Goal: Task Accomplishment & Management: Complete application form

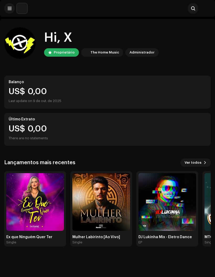
click at [10, 7] on span at bounding box center [10, 8] width 4 height 4
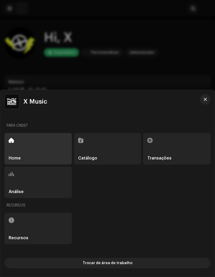
click at [21, 55] on div at bounding box center [107, 138] width 215 height 277
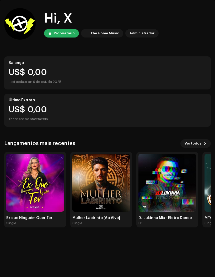
scroll to position [40, 0]
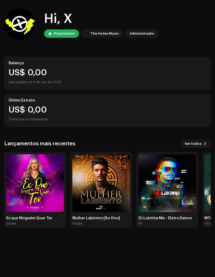
click at [199, 139] on span "Ver todos" at bounding box center [193, 144] width 17 height 11
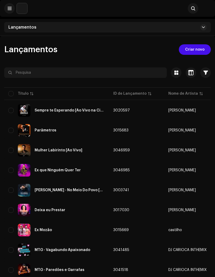
click at [189, 48] on span "Criar novo" at bounding box center [194, 49] width 19 height 11
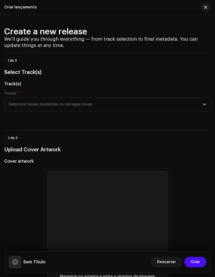
click at [27, 107] on span "Selecione faixas existentes ou carregue novas" at bounding box center [106, 104] width 194 height 13
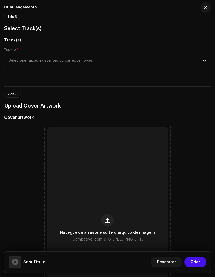
scroll to position [43, 0]
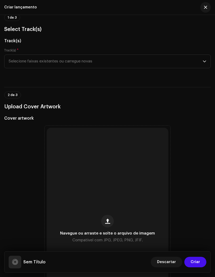
click at [107, 58] on span "Selecione faixas existentes ou carregue novas" at bounding box center [106, 61] width 194 height 13
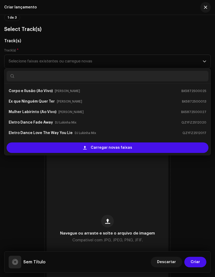
click at [68, 150] on div "Carregar novas faixas" at bounding box center [108, 148] width 202 height 11
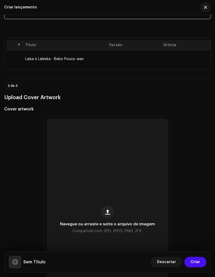
scroll to position [99, 0]
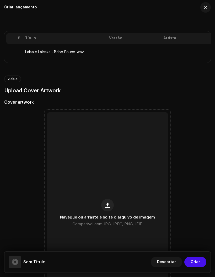
click at [107, 208] on span "button" at bounding box center [107, 205] width 5 height 4
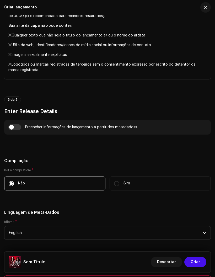
scroll to position [449, 0]
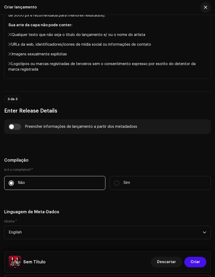
click at [15, 129] on input "checkbox" at bounding box center [14, 127] width 13 height 6
checkbox input "true"
type input "Laisa e Laleska - Bebo Pouco .wav"
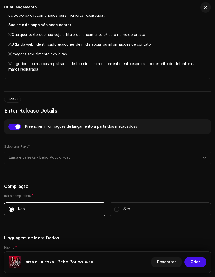
click at [24, 156] on div "Selecionar Faixa* Laisa e Laleska - Bebo Pouco .wav" at bounding box center [107, 155] width 207 height 20
click at [24, 157] on div "Selecionar Faixa* Laisa e Laleska - Bebo Pouco .wav" at bounding box center [107, 155] width 207 height 20
click at [43, 162] on div "Selecionar Faixa* Laisa e Laleska - Bebo Pouco .wav" at bounding box center [107, 155] width 207 height 20
click at [9, 127] on input "checkbox" at bounding box center [14, 127] width 13 height 6
checkbox input "false"
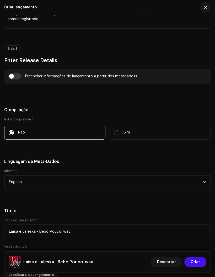
scroll to position [504, 0]
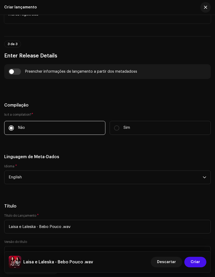
click at [14, 181] on span "English" at bounding box center [106, 177] width 194 height 13
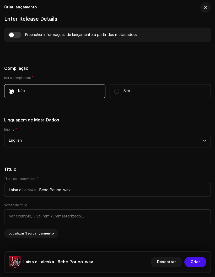
scroll to position [542, 0]
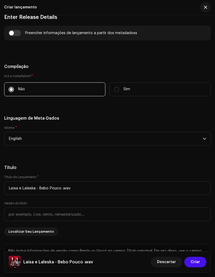
click at [38, 142] on span "English" at bounding box center [106, 138] width 194 height 13
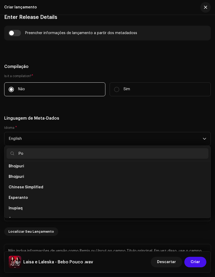
scroll to position [0, 0]
type input "Portu"
click at [19, 169] on span "Portuguese" at bounding box center [20, 168] width 22 height 5
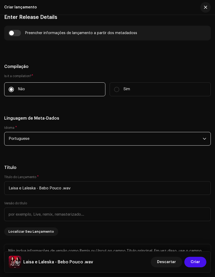
click at [21, 139] on span "Portuguese" at bounding box center [106, 138] width 194 height 13
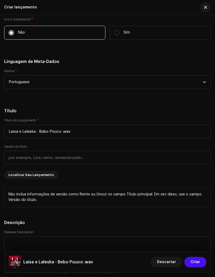
scroll to position [600, 0]
click at [36, 84] on span "Portuguese" at bounding box center [106, 81] width 194 height 13
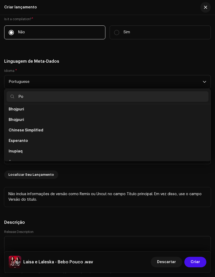
scroll to position [0, 0]
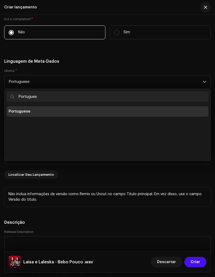
type input "Portugues"
click at [6, 125] on ul "Portuguese" at bounding box center [107, 132] width 206 height 57
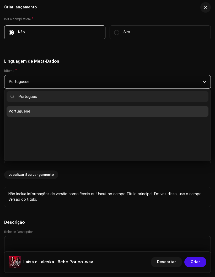
click at [15, 113] on span "Portuguese" at bounding box center [20, 111] width 22 height 5
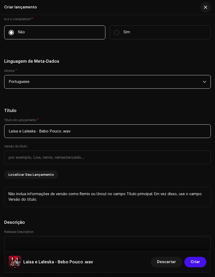
click at [81, 133] on input "Laisa e Laleska - Bebo Pouco .wav" at bounding box center [107, 132] width 207 height 14
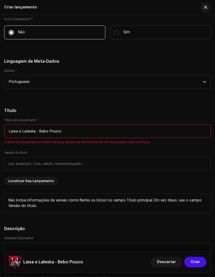
type input "Laisa e Laleska - Bebo Pouco"
click at [42, 155] on div "Versão do título" at bounding box center [107, 161] width 207 height 20
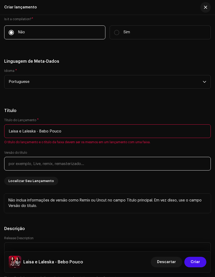
click at [17, 166] on input "text" at bounding box center [107, 164] width 207 height 14
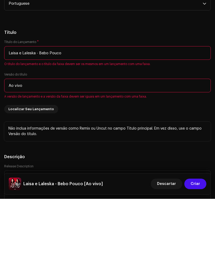
type input "Ao vivo"
click at [61, 118] on div "Título do Lançamento * Laisa e Laleska - Bebo Pouco O título do lançamento e o …" at bounding box center [107, 155] width 207 height 74
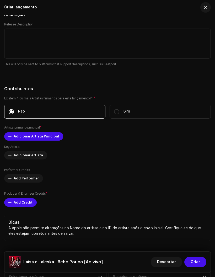
scroll to position [820, 0]
click at [14, 138] on span "Adicionar Artista Principal" at bounding box center [36, 136] width 45 height 11
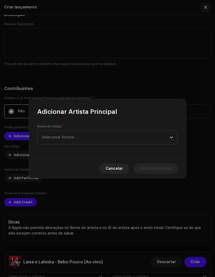
click at [66, 139] on span "Selecionar Artista" at bounding box center [58, 138] width 32 height 4
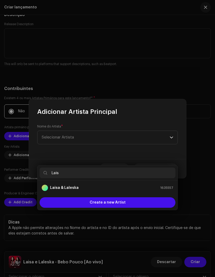
type input "Laisa"
click at [61, 185] on strong "Laisa & Laleska" at bounding box center [64, 187] width 29 height 5
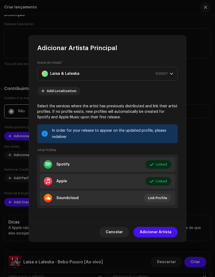
click at [78, 163] on li "Spotify Linked Editar" at bounding box center [108, 164] width 136 height 15
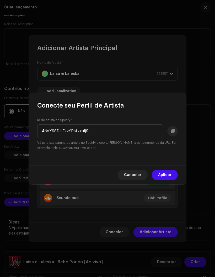
click at [131, 174] on span "Cancelar" at bounding box center [132, 175] width 17 height 11
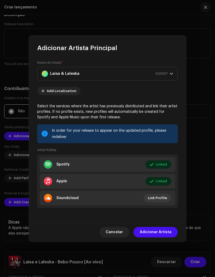
click at [152, 232] on span "Adicionar Artista" at bounding box center [156, 232] width 32 height 11
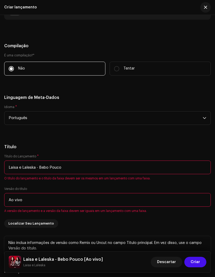
scroll to position [584, 0]
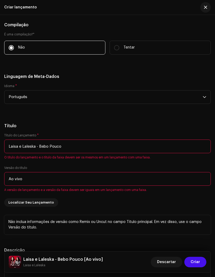
click at [42, 149] on input "Laisa e Laleska - Bebo Pouco" at bounding box center [107, 147] width 207 height 14
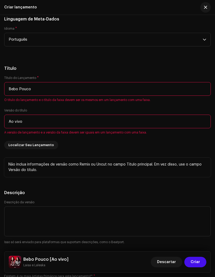
scroll to position [642, 0]
type input "Bebo Pouco"
click at [32, 123] on input "Ao vivo" at bounding box center [107, 122] width 207 height 14
type input "Ao Vivo"
click at [53, 110] on div "Versão do título Ao Vivo A versão de lançamento e a versão da faixa devem ser i…" at bounding box center [107, 121] width 207 height 26
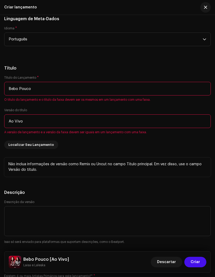
click at [60, 95] on input "Bebo Pouco" at bounding box center [107, 89] width 207 height 14
click at [61, 66] on h5 "Título" at bounding box center [107, 68] width 207 height 6
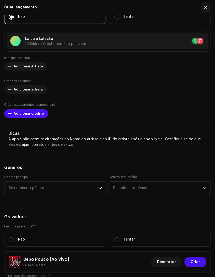
scroll to position [921, 0]
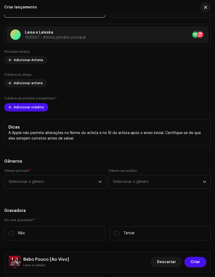
click at [16, 184] on span "Selecionar o gênero" at bounding box center [54, 181] width 90 height 13
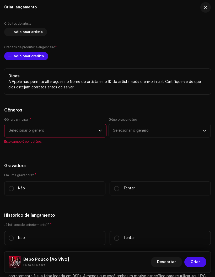
scroll to position [989, 0]
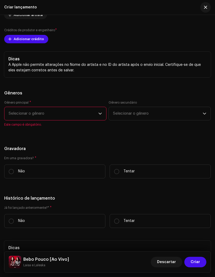
click at [96, 119] on span "Selecionar o gênero" at bounding box center [54, 113] width 90 height 13
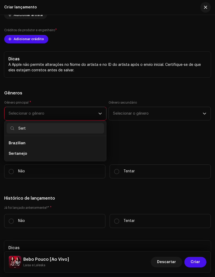
type input "Sert"
click at [13, 156] on span "Sertanejo" at bounding box center [18, 153] width 18 height 5
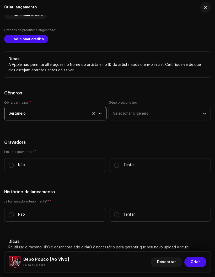
click at [129, 119] on span "Selecionar o gênero" at bounding box center [158, 113] width 90 height 13
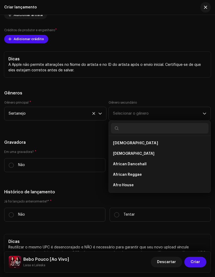
type input "A"
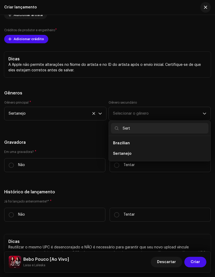
type input "Sert"
click at [123, 157] on span "Sertanejo" at bounding box center [122, 153] width 18 height 5
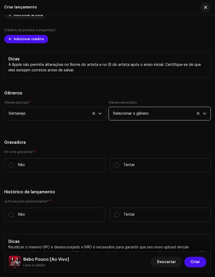
click at [201, 115] on span "Selecionar o gênero" at bounding box center [158, 113] width 90 height 13
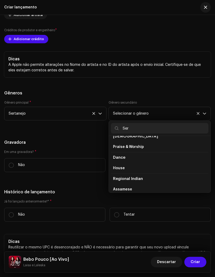
scroll to position [0, 0]
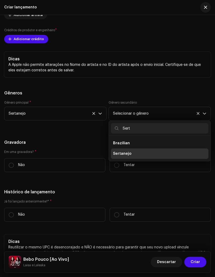
type input "Sert"
click at [163, 158] on li "Sertanejo" at bounding box center [160, 154] width 98 height 11
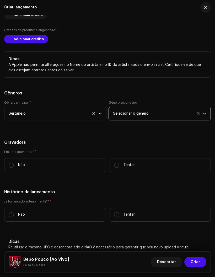
click at [119, 167] on input "Tentar" at bounding box center [116, 165] width 5 height 5
radio input "true"
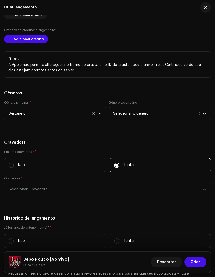
click at [16, 188] on span "Selecionar Gravadora" at bounding box center [106, 189] width 194 height 13
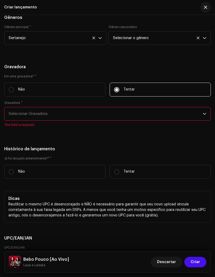
scroll to position [1067, 0]
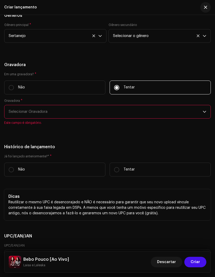
click at [14, 114] on span "Selecionar Gravadora" at bounding box center [106, 111] width 194 height 13
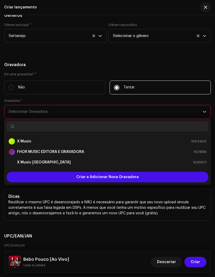
click at [23, 144] on strong "X Music" at bounding box center [24, 141] width 14 height 5
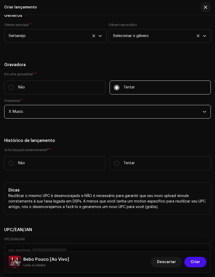
click at [10, 164] on input "Não" at bounding box center [11, 163] width 5 height 5
radio input "true"
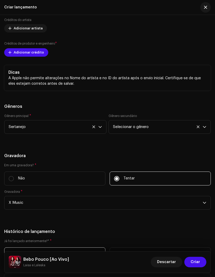
scroll to position [968, 0]
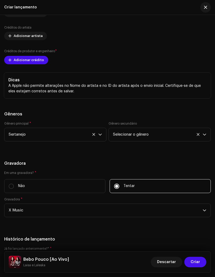
click at [200, 141] on span "Selecionar o gênero" at bounding box center [158, 134] width 90 height 13
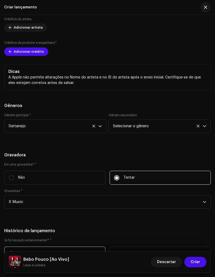
scroll to position [979, 0]
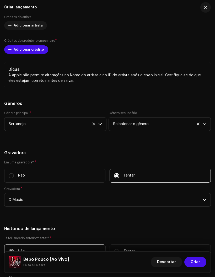
click at [197, 126] on icon at bounding box center [198, 123] width 3 height 3
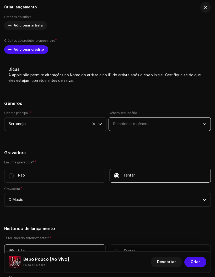
click at [176, 125] on span "Selecionar o gênero" at bounding box center [158, 124] width 90 height 13
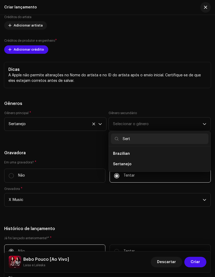
type input "Sert"
click at [121, 166] on span "Sertanejo" at bounding box center [122, 164] width 18 height 5
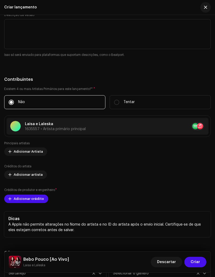
scroll to position [835, 0]
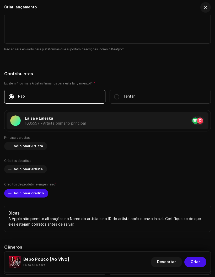
click at [14, 195] on font "Adicionar crédito" at bounding box center [29, 193] width 30 height 3
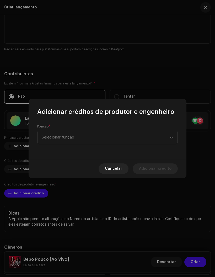
click at [53, 138] on span "Selecionar função" at bounding box center [106, 137] width 128 height 13
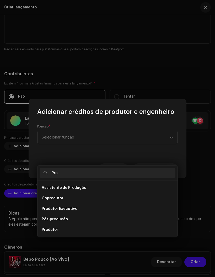
scroll to position [39, 0]
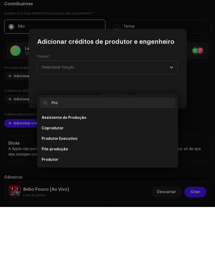
type input "Pro"
click at [50, 228] on font "Produtor" at bounding box center [50, 230] width 17 height 4
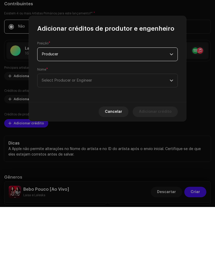
scroll to position [36, 0]
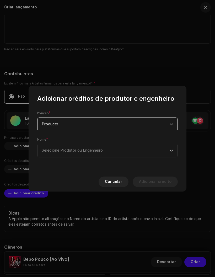
click at [49, 153] on font "Selecione Produtor ou Engenheiro" at bounding box center [72, 151] width 61 height 4
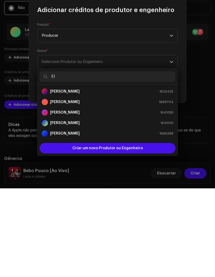
type input "El"
click at [59, 188] on div "[PERSON_NAME]" at bounding box center [61, 191] width 38 height 6
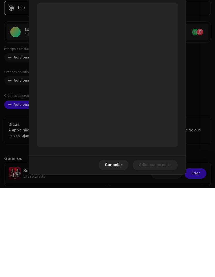
scroll to position [57, 0]
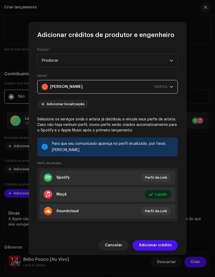
click at [154, 249] on span "Adicionar crédito" at bounding box center [155, 245] width 33 height 11
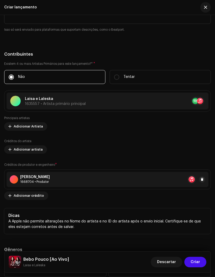
scroll to position [855, 0]
click at [22, 197] on font "Adicionar crédito" at bounding box center [29, 195] width 30 height 3
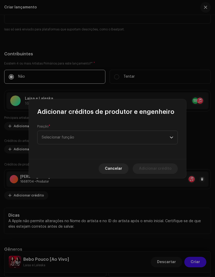
click at [49, 139] on font "Selecionar função" at bounding box center [58, 138] width 33 height 4
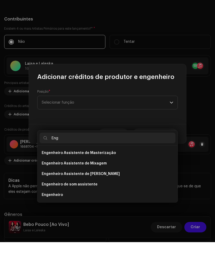
type input "Eng"
click at [51, 228] on font "Engenheiro" at bounding box center [52, 230] width 21 height 4
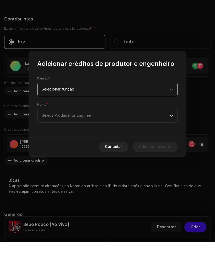
scroll to position [36, 0]
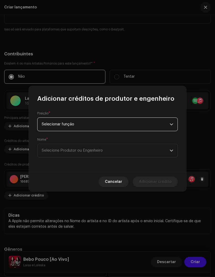
click at [49, 153] on font "Selecione Produtor ou Engenheiro" at bounding box center [72, 151] width 61 height 4
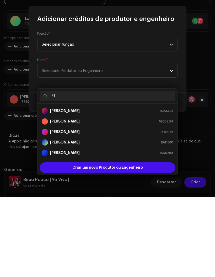
type input "El"
click at [58, 199] on strong "[PERSON_NAME]" at bounding box center [65, 201] width 30 height 5
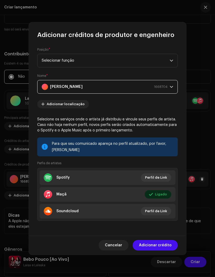
click at [149, 248] on span "Adicionar crédito" at bounding box center [155, 245] width 33 height 11
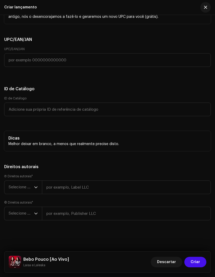
scroll to position [1301, 0]
click at [31, 187] on span "Selecione o ano" at bounding box center [21, 187] width 25 height 13
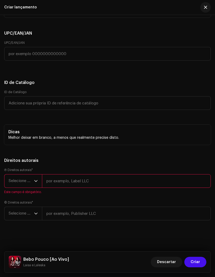
scroll to position [1307, 0]
click at [34, 182] on span "Selecione o ano" at bounding box center [21, 181] width 25 height 13
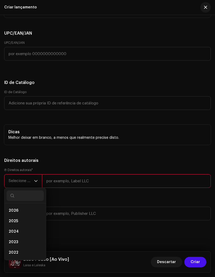
type input "X"
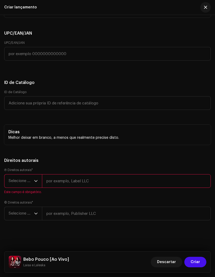
click at [12, 182] on span "Selecione o ano" at bounding box center [21, 181] width 25 height 13
click at [27, 184] on span "Selecione o ano" at bounding box center [21, 181] width 25 height 13
click at [22, 183] on span "Selecione o ano" at bounding box center [21, 181] width 25 height 13
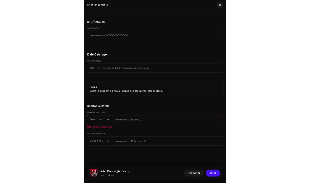
scroll to position [957, 0]
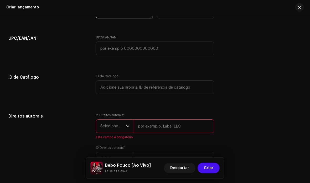
click at [107, 129] on span "Selecione o ano" at bounding box center [112, 126] width 25 height 13
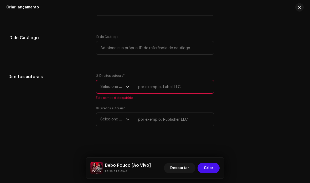
scroll to position [997, 0]
click at [125, 84] on span "Selecione o ano" at bounding box center [112, 86] width 25 height 13
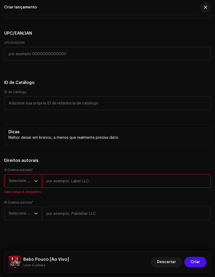
scroll to position [1307, 0]
click at [32, 213] on span "Selecione o ano" at bounding box center [21, 213] width 25 height 13
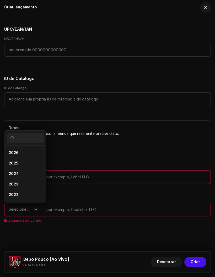
click at [11, 166] on span "2025" at bounding box center [13, 163] width 9 height 5
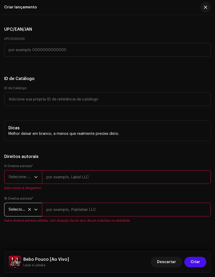
click at [33, 181] on span "Selecione o ano" at bounding box center [21, 177] width 25 height 13
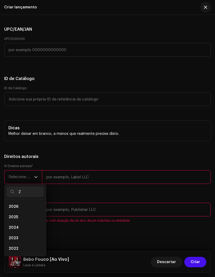
scroll to position [2, 0]
type input "2025"
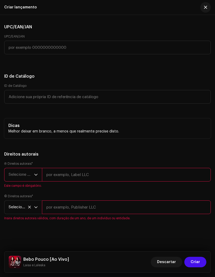
scroll to position [1314, 0]
click at [57, 174] on input "text" at bounding box center [126, 175] width 169 height 14
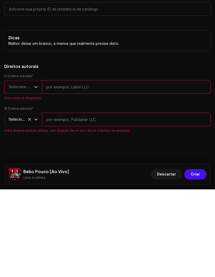
scroll to position [57, 0]
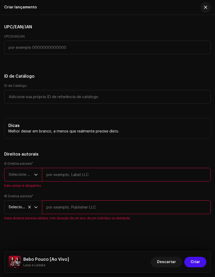
click at [59, 176] on input "text" at bounding box center [126, 175] width 169 height 14
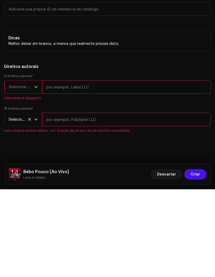
click at [51, 168] on input "text" at bounding box center [126, 175] width 169 height 14
paste input "X Music [GEOGRAPHIC_DATA]"
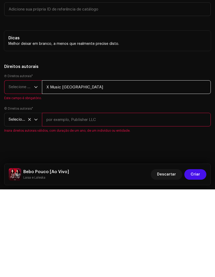
type input "X Music [GEOGRAPHIC_DATA]"
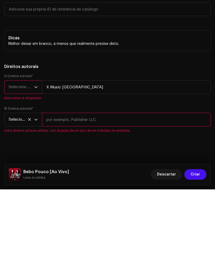
click at [58, 201] on input "text" at bounding box center [126, 208] width 169 height 14
click at [54, 201] on input "text" at bounding box center [126, 208] width 169 height 14
paste input "X Music [GEOGRAPHIC_DATA]"
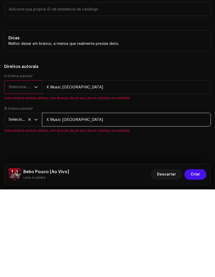
type input "X Music [GEOGRAPHIC_DATA]"
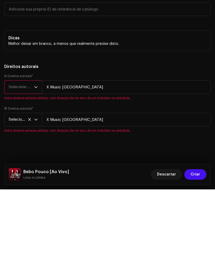
click at [34, 168] on span "Selecione o ano" at bounding box center [21, 174] width 25 height 13
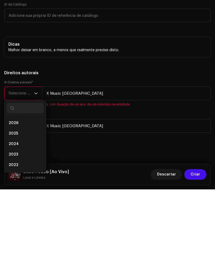
scroll to position [1307, 0]
click at [13, 219] on span "2025" at bounding box center [13, 221] width 9 height 5
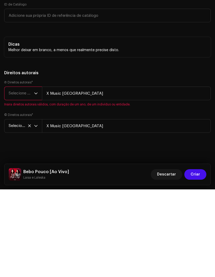
scroll to position [1301, 0]
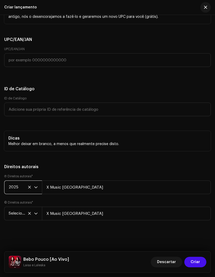
click at [34, 215] on span "Selecione o ano" at bounding box center [21, 213] width 25 height 13
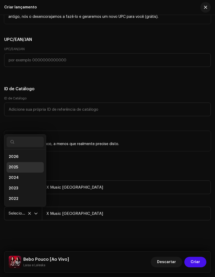
scroll to position [2, 0]
click at [14, 165] on span "2025" at bounding box center [13, 165] width 9 height 5
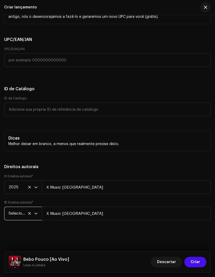
click at [29, 213] on icon at bounding box center [29, 213] width 3 height 3
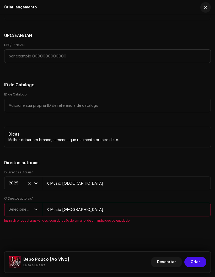
click at [31, 212] on font "Selecione o ano" at bounding box center [23, 210] width 29 height 4
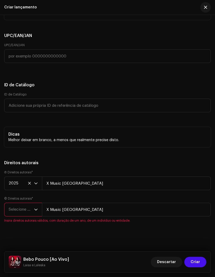
click at [37, 212] on icon "gatilho suspenso" at bounding box center [36, 210] width 4 height 4
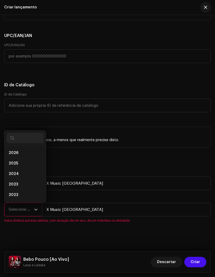
click at [12, 165] on span "2025" at bounding box center [13, 163] width 9 height 5
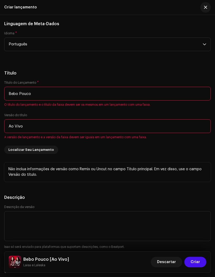
scroll to position [615, 0]
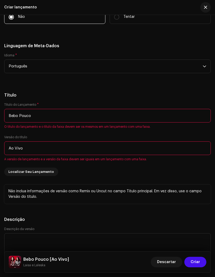
click at [9, 114] on input "Bebo Pouco" at bounding box center [107, 116] width 207 height 14
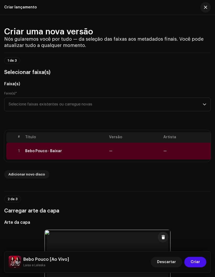
scroll to position [0, 0]
click at [19, 108] on span "Selecione faixas existentes ou carregue novas" at bounding box center [106, 104] width 194 height 13
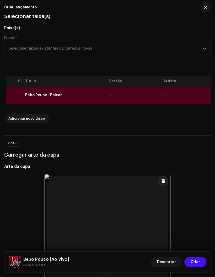
scroll to position [53, 0]
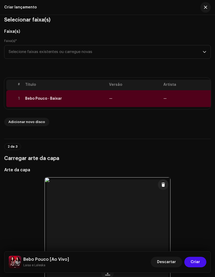
click at [88, 51] on span "Selecione faixas existentes ou carregue novas" at bounding box center [106, 51] width 194 height 13
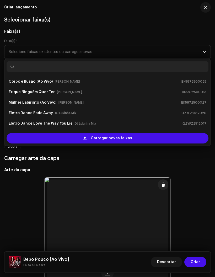
click at [80, 142] on div "Carregar novas faixas" at bounding box center [108, 138] width 202 height 11
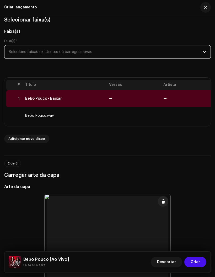
click at [33, 117] on td "Bebo Pouco.wav" at bounding box center [65, 115] width 84 height 17
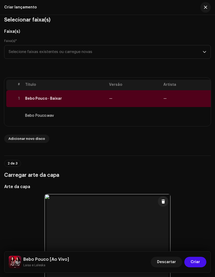
click at [40, 118] on td "Bebo Pouco.wav" at bounding box center [65, 115] width 84 height 17
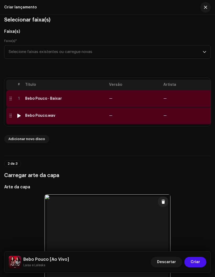
click at [8, 116] on td at bounding box center [10, 115] width 8 height 17
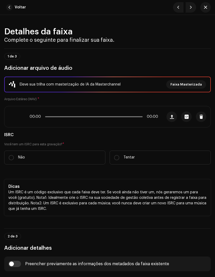
click at [201, 116] on span "button" at bounding box center [202, 117] width 4 height 4
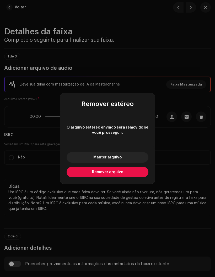
click at [83, 175] on button "Remover arquivo" at bounding box center [108, 172] width 82 height 11
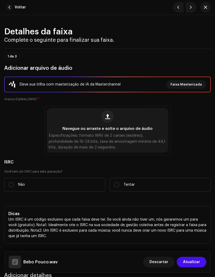
click at [8, 9] on span "button" at bounding box center [9, 7] width 6 height 6
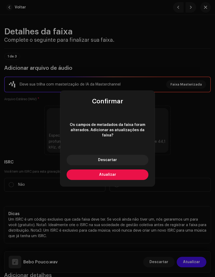
click at [81, 158] on button "Descartar" at bounding box center [108, 160] width 82 height 11
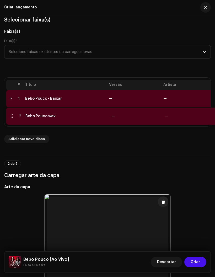
click at [6, 115] on div "# Título Versão Artista ISRC Duração 1 Bebo Pouco - Baixar — — Pendente Consert…" at bounding box center [107, 102] width 207 height 49
click at [9, 115] on div at bounding box center [10, 116] width 4 height 4
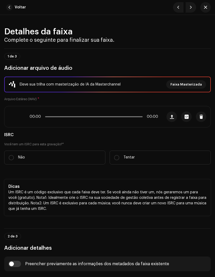
click at [203, 118] on span "button" at bounding box center [202, 117] width 4 height 4
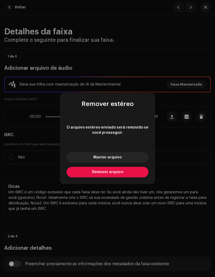
click at [85, 175] on button "Remover arquivo" at bounding box center [108, 172] width 82 height 11
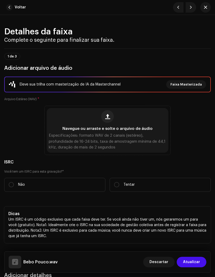
click at [8, 7] on span "button" at bounding box center [9, 7] width 6 height 6
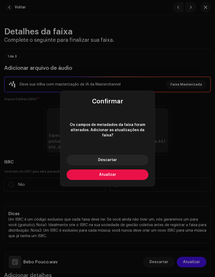
click at [86, 174] on button "Atualizar" at bounding box center [108, 175] width 82 height 11
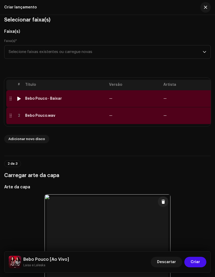
click at [10, 101] on td at bounding box center [10, 98] width 8 height 17
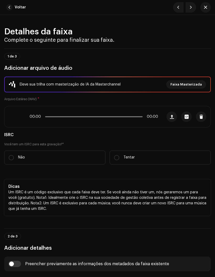
click at [200, 116] on span "button" at bounding box center [202, 117] width 4 height 4
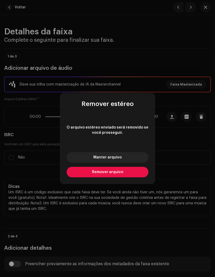
click at [82, 174] on button "Remover arquivo" at bounding box center [108, 172] width 82 height 11
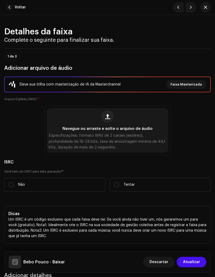
click at [8, 4] on span "button" at bounding box center [9, 7] width 6 height 6
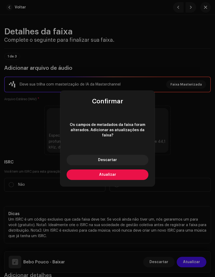
click at [95, 176] on button "Atualizar" at bounding box center [108, 175] width 82 height 11
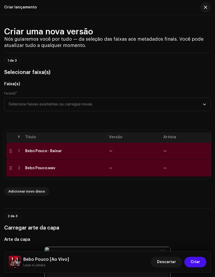
scroll to position [0, 0]
click at [202, 104] on span "Selecione faixas existentes ou carregue novas" at bounding box center [106, 104] width 194 height 13
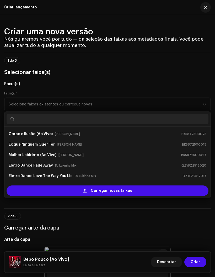
scroll to position [-1, 0]
click at [203, 82] on h5 "Faixa(s)" at bounding box center [107, 84] width 207 height 6
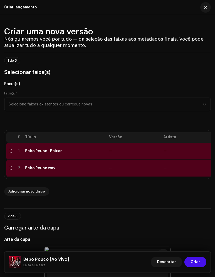
scroll to position [0, 0]
click at [201, 81] on h5 "Faixa(s)" at bounding box center [107, 84] width 207 height 6
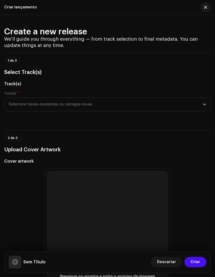
click at [11, 5] on div "Criar lançamento" at bounding box center [20, 7] width 33 height 4
click at [203, 7] on button "button" at bounding box center [206, 7] width 11 height 11
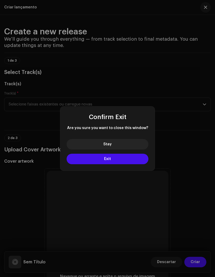
click at [96, 161] on button "Exit" at bounding box center [108, 159] width 82 height 11
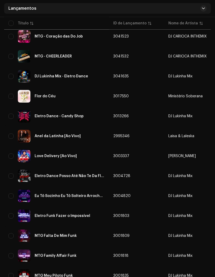
scroll to position [255, 0]
click at [47, 134] on div "Anel da Latinha [Ao Vivo]" at bounding box center [56, 136] width 97 height 13
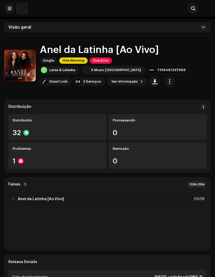
click at [112, 83] on span "Ver informação" at bounding box center [125, 81] width 27 height 11
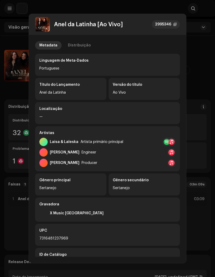
click at [76, 43] on div "Distribuição" at bounding box center [79, 45] width 23 height 8
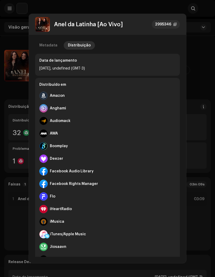
click at [47, 46] on div "Metadata" at bounding box center [48, 45] width 18 height 8
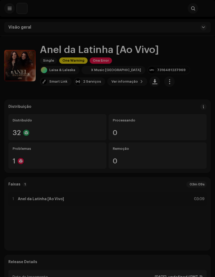
click at [206, 118] on div "Anel da Latinha [Ao Vivo] 2995346 Metadata Distribuição Linguagem de Meta-Dados…" at bounding box center [107, 138] width 215 height 277
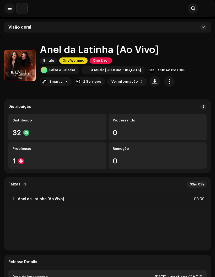
click at [164, 85] on button "button" at bounding box center [169, 81] width 11 height 11
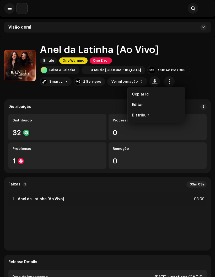
click at [135, 104] on span "Editar" at bounding box center [137, 105] width 11 height 4
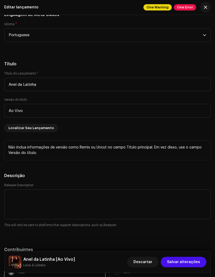
scroll to position [528, 0]
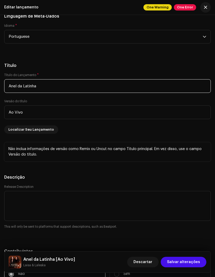
click at [4, 90] on input "Anel da Latinha" at bounding box center [107, 86] width 207 height 14
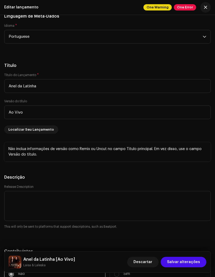
click at [72, 131] on div "Título do Lançamento * Anel da Latinha Versão do título Ao Vivo Localizar Seu L…" at bounding box center [107, 103] width 207 height 61
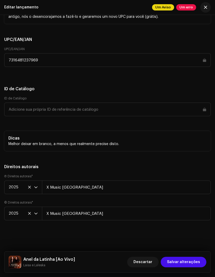
scroll to position [1171, 0]
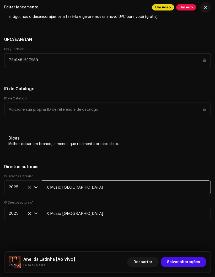
click at [60, 187] on input "X Music [GEOGRAPHIC_DATA]" at bounding box center [126, 188] width 169 height 14
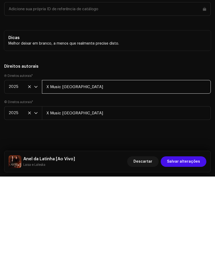
click at [50, 181] on input "X Music [GEOGRAPHIC_DATA]" at bounding box center [126, 188] width 169 height 14
click at [51, 181] on input "X Music [GEOGRAPHIC_DATA]" at bounding box center [126, 188] width 169 height 14
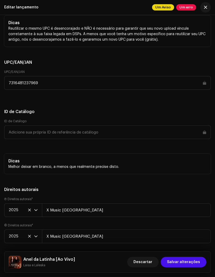
scroll to position [1154, 0]
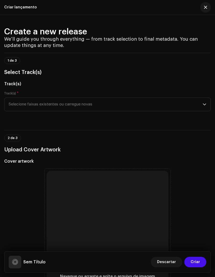
click at [35, 261] on h5 "Sem Título" at bounding box center [34, 262] width 22 height 6
click at [15, 262] on div at bounding box center [15, 262] width 6 height 0
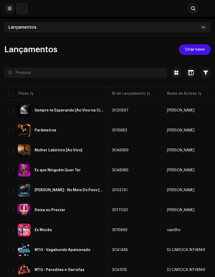
click at [11, 8] on span at bounding box center [10, 8] width 4 height 4
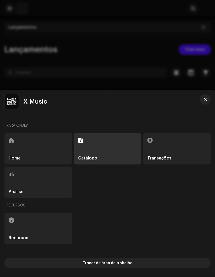
click at [89, 263] on span "Trocar de área de trabalho" at bounding box center [108, 263] width 50 height 11
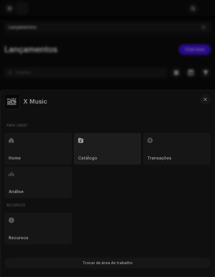
click at [100, 231] on div "X Music Workspace The Home Music Organization" at bounding box center [107, 183] width 215 height 187
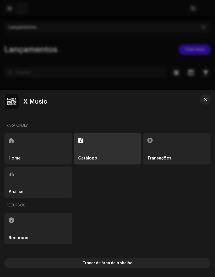
click at [206, 101] on span "button" at bounding box center [205, 99] width 3 height 4
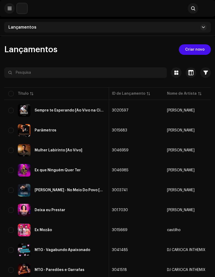
click at [187, 50] on span "Criar novo" at bounding box center [194, 49] width 19 height 11
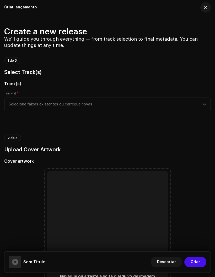
click at [23, 105] on span "Selecione faixas existentes ou carregue novas" at bounding box center [106, 104] width 194 height 13
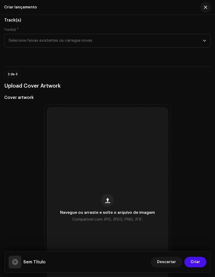
scroll to position [64, 0]
click at [40, 39] on span "Selecione faixas existentes ou carregue novas" at bounding box center [106, 40] width 194 height 13
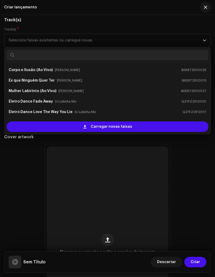
click at [76, 132] on div "Carregar novas faixas" at bounding box center [108, 127] width 202 height 11
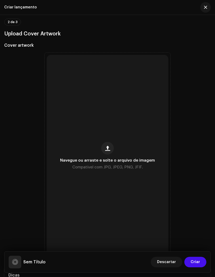
scroll to position [165, 0]
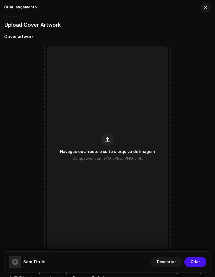
click at [105, 139] on span "button" at bounding box center [107, 140] width 5 height 4
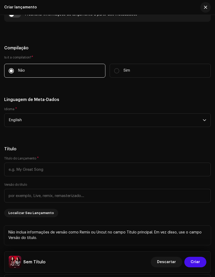
scroll to position [561, 0]
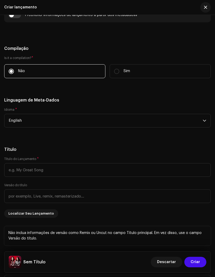
click at [19, 122] on span "English" at bounding box center [106, 120] width 194 height 13
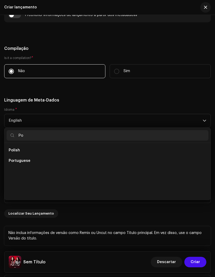
scroll to position [0, 0]
type input "Po"
click at [13, 161] on span "Portuguese" at bounding box center [20, 160] width 22 height 5
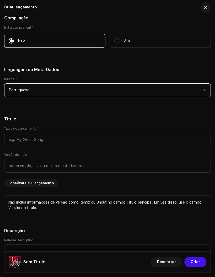
scroll to position [592, 0]
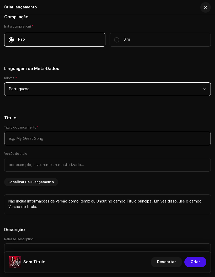
click at [17, 139] on input "text" at bounding box center [107, 139] width 207 height 14
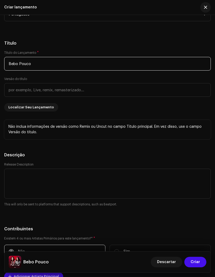
scroll to position [668, 0]
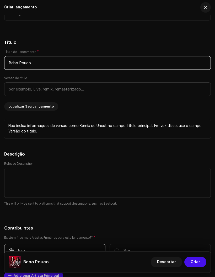
type input "Bebo Pouco"
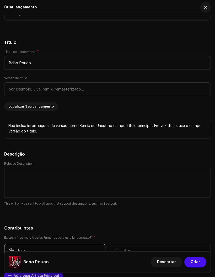
click at [15, 92] on input "text" at bounding box center [107, 89] width 207 height 14
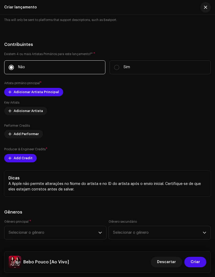
scroll to position [853, 0]
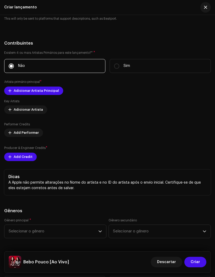
type input "Ao Vivo"
click at [23, 92] on span "Adicionar Artista Principal" at bounding box center [36, 91] width 45 height 11
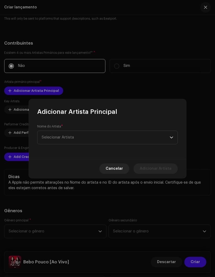
click at [51, 136] on span "Selecionar Artista" at bounding box center [58, 138] width 32 height 4
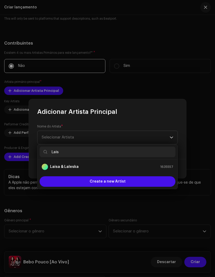
type input "Laisa"
click at [64, 167] on strong "Laisa & Laleska" at bounding box center [64, 166] width 29 height 5
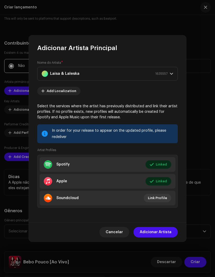
click at [0, 0] on span "Editar" at bounding box center [0, 0] width 0 height 0
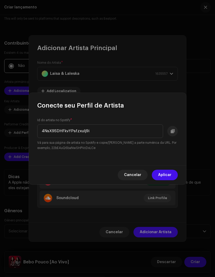
click at [135, 178] on span "Cancelar" at bounding box center [132, 175] width 17 height 11
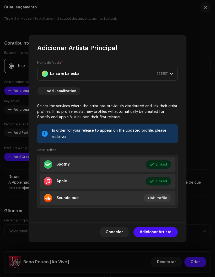
click at [0, 0] on span "Editar" at bounding box center [0, 0] width 0 height 0
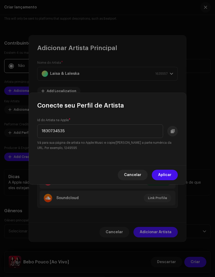
click at [133, 178] on span "Cancelar" at bounding box center [132, 175] width 17 height 11
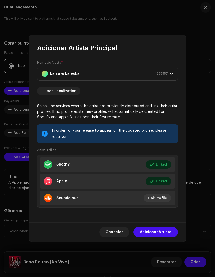
click at [0, 0] on span "Editar" at bounding box center [0, 0] width 0 height 0
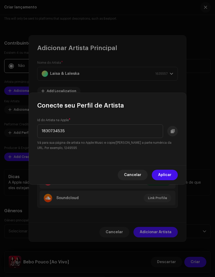
click at [174, 128] on button at bounding box center [173, 131] width 11 height 11
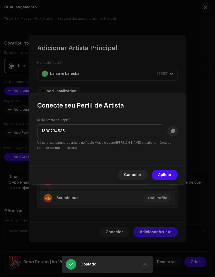
click at [162, 172] on span "Aplicar" at bounding box center [164, 175] width 13 height 11
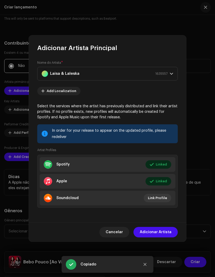
click at [116, 163] on li "Spotify Linked Editar" at bounding box center [108, 164] width 136 height 15
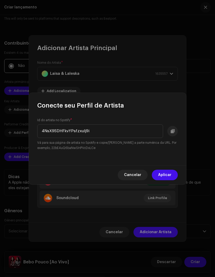
click at [161, 174] on span "Aplicar" at bounding box center [164, 175] width 13 height 11
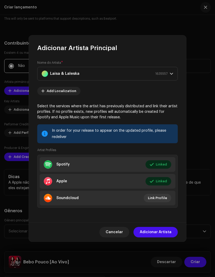
click at [113, 181] on li "Apple Linked Editar" at bounding box center [108, 181] width 136 height 15
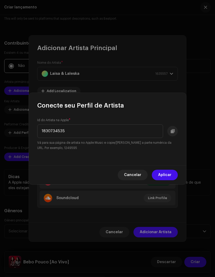
click at [131, 179] on span "Cancelar" at bounding box center [132, 175] width 17 height 11
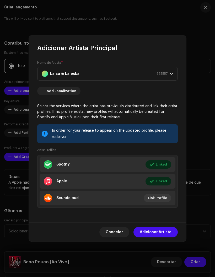
click at [100, 164] on li "Spotify Linked Editar" at bounding box center [108, 164] width 136 height 15
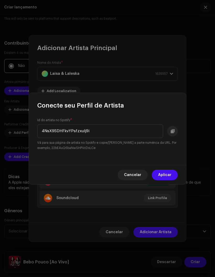
click at [132, 175] on span "Cancelar" at bounding box center [132, 175] width 17 height 11
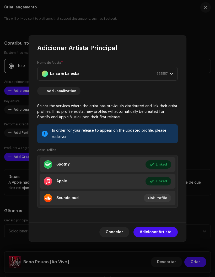
scroll to position [7, 0]
click at [153, 238] on span "Adicionar Artista" at bounding box center [156, 232] width 32 height 11
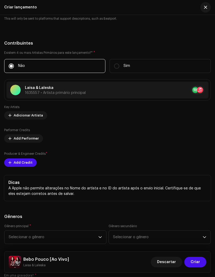
click at [15, 164] on span "Add Credit" at bounding box center [23, 163] width 19 height 11
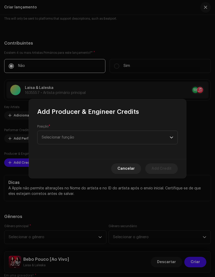
click at [59, 144] on span "Selecionar função" at bounding box center [106, 137] width 128 height 13
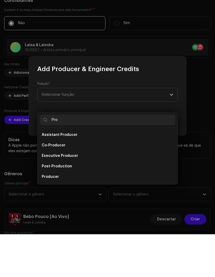
type input "Pro"
click at [46, 217] on span "Producer" at bounding box center [50, 219] width 17 height 5
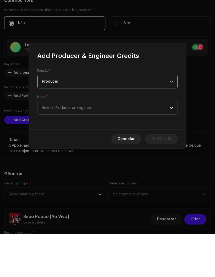
scroll to position [36, 0]
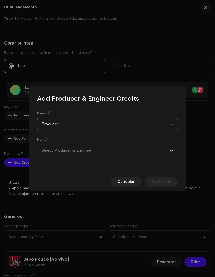
click at [54, 153] on span "Select Producer or Engineer" at bounding box center [67, 151] width 50 height 4
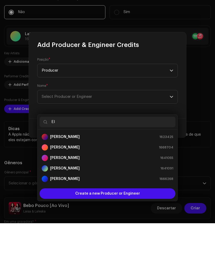
type input "El"
click at [55, 199] on strong "[PERSON_NAME]" at bounding box center [65, 201] width 30 height 5
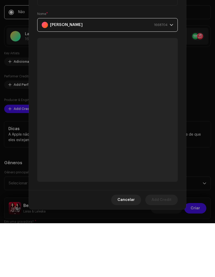
scroll to position [57, 0]
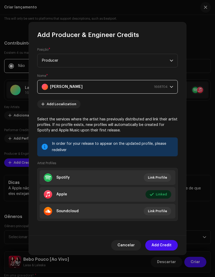
click at [163, 247] on span "Add Credit" at bounding box center [162, 245] width 20 height 11
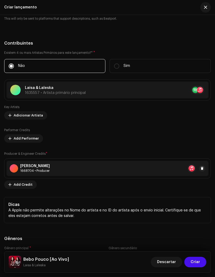
click at [14, 186] on span "Add Credit" at bounding box center [23, 185] width 19 height 11
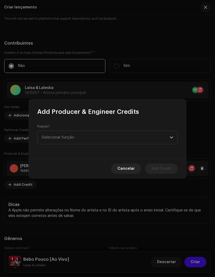
click at [55, 136] on span "Selecionar função" at bounding box center [106, 137] width 128 height 13
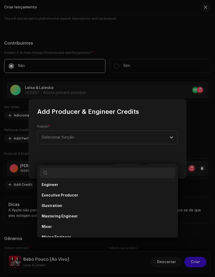
scroll to position [118, 0]
click at [46, 183] on span "Engineer" at bounding box center [50, 185] width 17 height 5
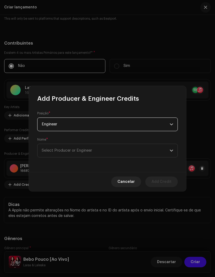
click at [62, 153] on span "Select Producer or Engineer" at bounding box center [106, 150] width 128 height 13
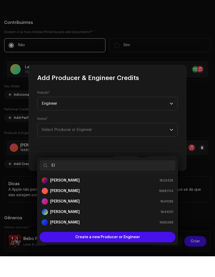
type input "El"
click at [56, 209] on strong "[PERSON_NAME]" at bounding box center [65, 211] width 30 height 5
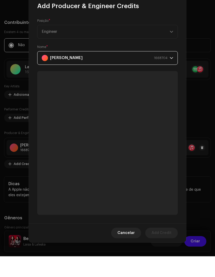
scroll to position [36, 0]
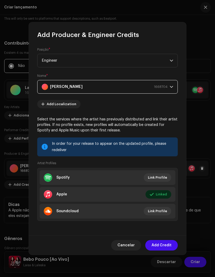
click at [160, 251] on span "Add Credit" at bounding box center [162, 245] width 20 height 11
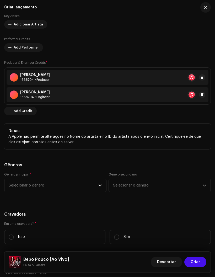
scroll to position [953, 0]
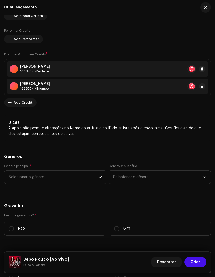
click at [95, 180] on span "Selecionar o gênero" at bounding box center [54, 177] width 90 height 13
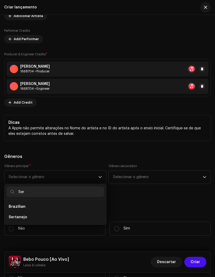
type input "Sert"
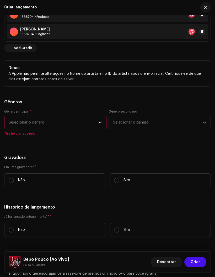
scroll to position [1010, 0]
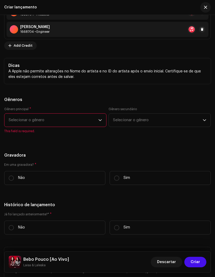
click at [23, 123] on span "Selecionar o gênero" at bounding box center [54, 120] width 90 height 13
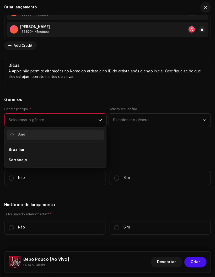
type input "Sert"
click at [12, 160] on span "Sertanejo" at bounding box center [18, 160] width 18 height 5
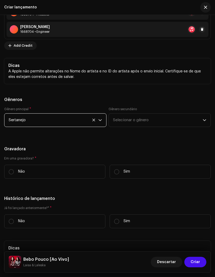
click at [130, 121] on span "Selecionar o gênero" at bounding box center [158, 120] width 90 height 13
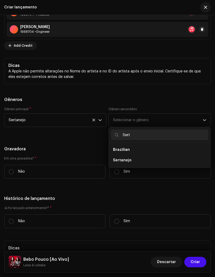
type input "Sert"
click at [122, 161] on span "Sertanejo" at bounding box center [122, 160] width 18 height 5
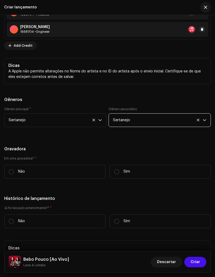
click at [116, 175] on input "Sim" at bounding box center [116, 171] width 5 height 5
radio input "true"
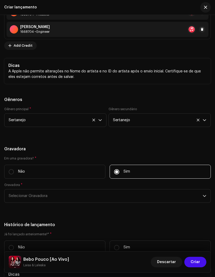
click at [26, 203] on span "Selecionar Gravadora" at bounding box center [106, 196] width 194 height 13
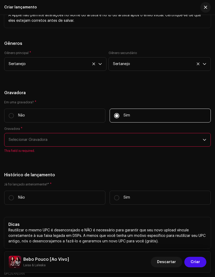
scroll to position [1067, 0]
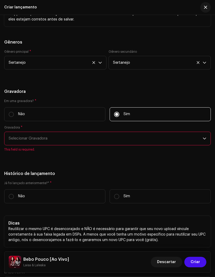
click at [20, 145] on span "Selecionar Gravadora" at bounding box center [106, 138] width 194 height 13
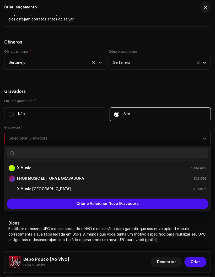
click at [22, 170] on strong "X Music" at bounding box center [24, 168] width 14 height 5
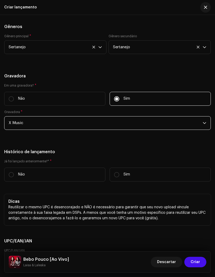
scroll to position [1098, 0]
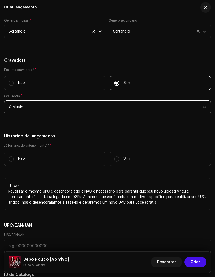
click at [14, 162] on input "Não" at bounding box center [11, 159] width 5 height 5
radio input "true"
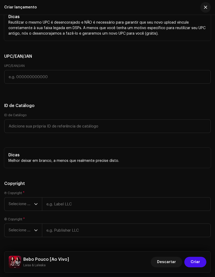
scroll to position [1267, 0]
click at [56, 207] on input "text" at bounding box center [126, 205] width 169 height 14
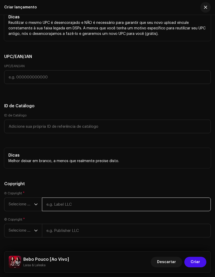
scroll to position [57, 0]
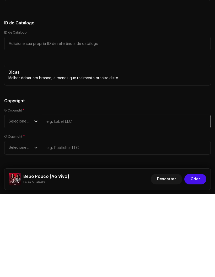
click at [51, 198] on input "text" at bounding box center [126, 205] width 169 height 14
paste input "1830734535"
type input "1"
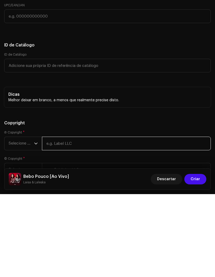
scroll to position [1253, 0]
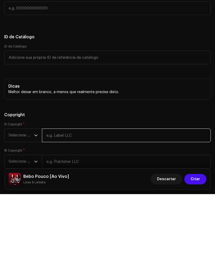
click at [54, 212] on input "text" at bounding box center [126, 219] width 169 height 14
click at [53, 212] on input "X Music [GEOGRAPHIC_DATA]" at bounding box center [126, 219] width 169 height 14
click at [52, 212] on input "X Music [GEOGRAPHIC_DATA]" at bounding box center [126, 219] width 169 height 14
click at [85, 212] on input "X Music [GEOGRAPHIC_DATA]" at bounding box center [126, 219] width 169 height 14
click at [47, 212] on input "X Music [GEOGRAPHIC_DATA]" at bounding box center [126, 219] width 169 height 14
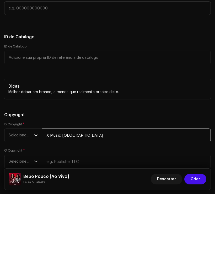
click at [48, 212] on input "X Music [GEOGRAPHIC_DATA]" at bounding box center [126, 219] width 169 height 14
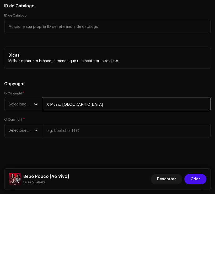
scroll to position [1288, 0]
type input "X Music [GEOGRAPHIC_DATA]"
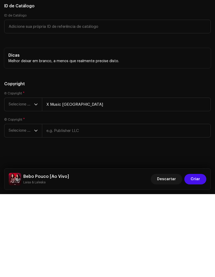
click at [34, 181] on span "Selecione o ano" at bounding box center [21, 187] width 25 height 13
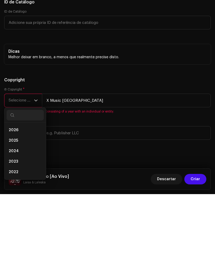
click at [9, 221] on span "2025" at bounding box center [13, 223] width 9 height 5
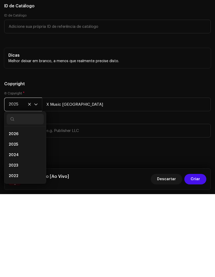
scroll to position [1267, 0]
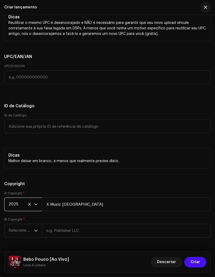
click at [59, 238] on input "text" at bounding box center [126, 231] width 169 height 14
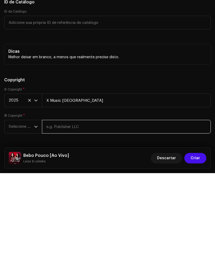
scroll to position [57, 0]
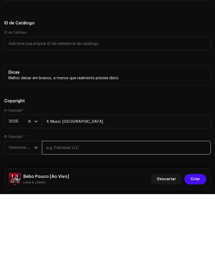
paste input "X Music [GEOGRAPHIC_DATA]"
type input "X Music [GEOGRAPHIC_DATA]"
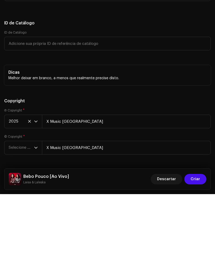
click at [18, 224] on span "Selecione o ano" at bounding box center [21, 230] width 25 height 13
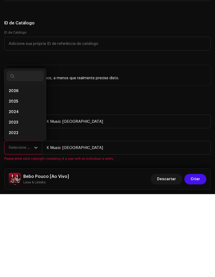
click at [12, 182] on span "2025" at bounding box center [13, 184] width 9 height 5
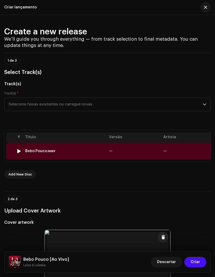
click at [8, 147] on td at bounding box center [10, 151] width 8 height 17
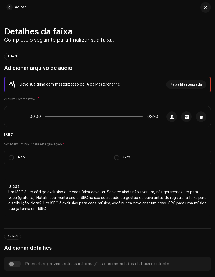
click at [10, 156] on input "Não" at bounding box center [11, 157] width 5 height 5
radio input "true"
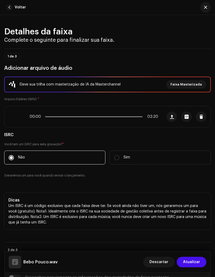
click at [124, 160] on p "Sim" at bounding box center [127, 158] width 7 height 6
click at [120, 160] on input "Sim" at bounding box center [116, 157] width 5 height 5
radio input "true"
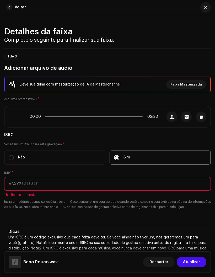
click at [13, 184] on input "text" at bounding box center [107, 184] width 207 height 14
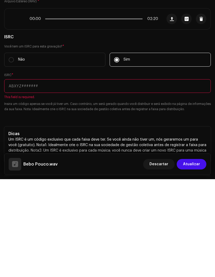
click at [13, 177] on input "text" at bounding box center [107, 184] width 207 height 14
paste input "BK5872500018"
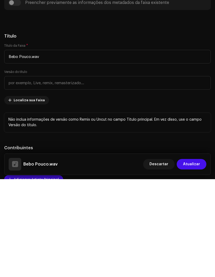
scroll to position [205, 0]
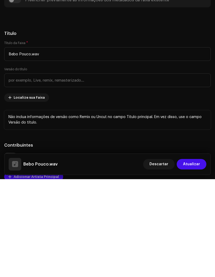
type input "BK5872500018"
click at [44, 172] on input "text" at bounding box center [107, 179] width 207 height 14
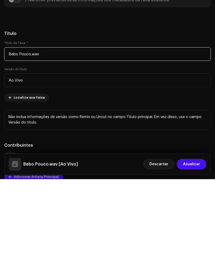
click at [70, 145] on input "Bebo Pouco.wav" at bounding box center [107, 152] width 207 height 14
type input "Ao Vivo"
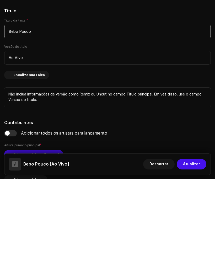
scroll to position [228, 0]
type input "Bebo Pouco"
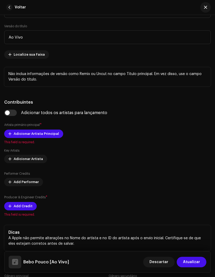
scroll to position [350, 0]
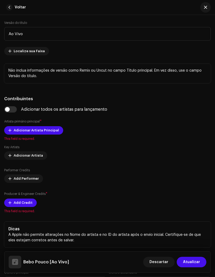
click at [49, 130] on span "Adicionar Artista Principal" at bounding box center [36, 130] width 45 height 11
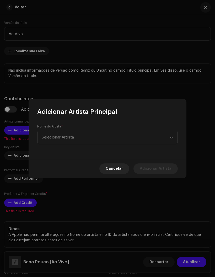
click at [109, 137] on span "Selecionar Artista" at bounding box center [106, 137] width 128 height 13
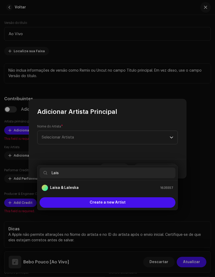
type input "Laisa"
click at [79, 185] on div "Laisa & Laleska 1635557" at bounding box center [108, 188] width 132 height 6
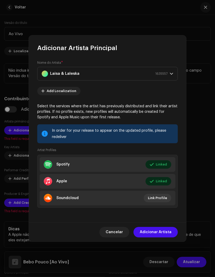
click at [129, 162] on li "Spotify Linked Editar" at bounding box center [108, 164] width 136 height 15
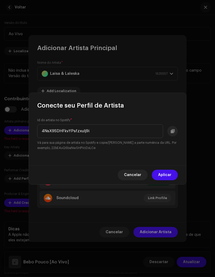
click at [166, 175] on span "Aplicar" at bounding box center [164, 175] width 13 height 11
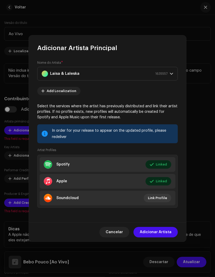
click at [105, 180] on li "Apple Linked Editar" at bounding box center [108, 181] width 136 height 15
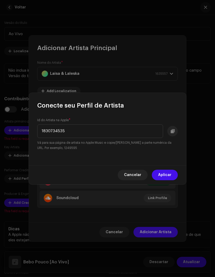
click at [135, 178] on span "Cancelar" at bounding box center [132, 175] width 17 height 11
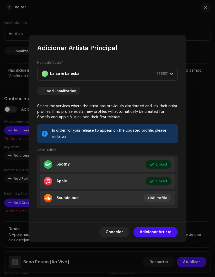
click at [0, 0] on span "Editar" at bounding box center [0, 0] width 0 height 0
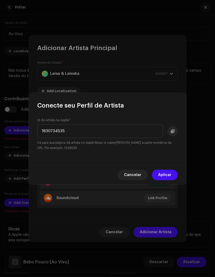
click at [166, 177] on span "Aplicar" at bounding box center [164, 175] width 13 height 11
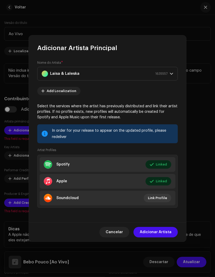
click at [125, 167] on li "Spotify Linked Editar" at bounding box center [108, 164] width 136 height 15
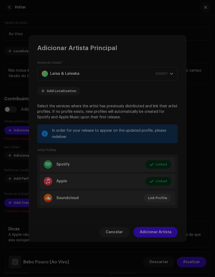
click at [181, 185] on div "Conecte seu Perfil de Artista Id do artista no Spotify * 4NsX9SDHFkvYPsfzxulj9i…" at bounding box center [107, 138] width 215 height 277
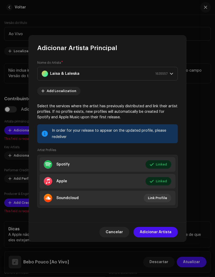
click at [0, 0] on span "Editar" at bounding box center [0, 0] width 0 height 0
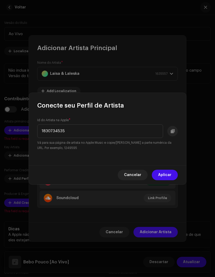
click at [168, 177] on span "Aplicar" at bounding box center [164, 175] width 13 height 11
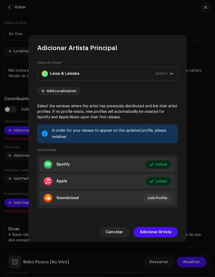
click at [109, 179] on li "Apple Linked Editar" at bounding box center [108, 181] width 136 height 15
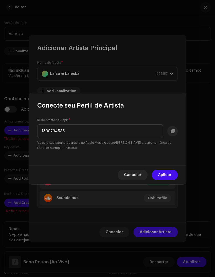
click at [133, 177] on span "Cancelar" at bounding box center [132, 175] width 17 height 11
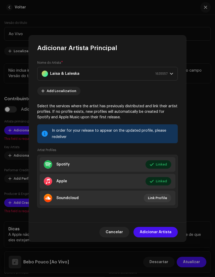
scroll to position [32, 0]
click at [157, 238] on span "Adicionar Artista" at bounding box center [156, 232] width 32 height 11
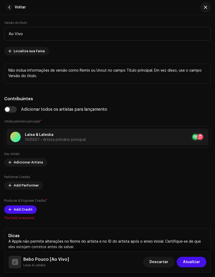
click at [24, 212] on span "Add Credit" at bounding box center [23, 210] width 19 height 11
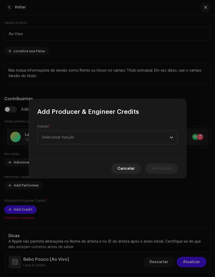
click at [122, 144] on span "Selecionar função" at bounding box center [106, 137] width 128 height 13
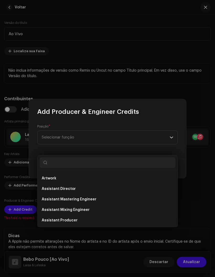
scroll to position [1, 0]
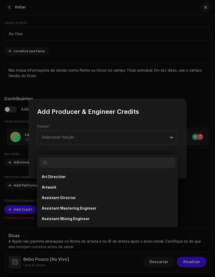
type input "L"
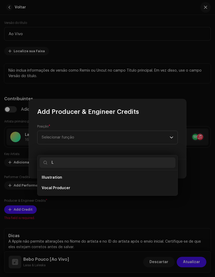
scroll to position [0, 0]
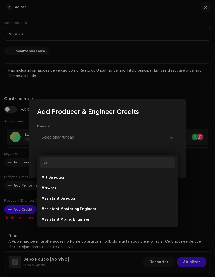
type input "E"
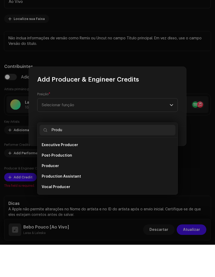
type input "Produ"
click at [54, 196] on span "Producer" at bounding box center [50, 198] width 17 height 5
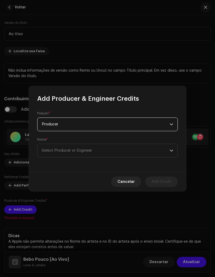
click at [91, 153] on span "Select Producer or Engineer" at bounding box center [67, 151] width 50 height 4
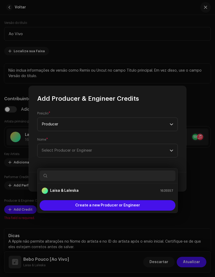
click at [77, 189] on div "Laisa & Laleska 1635557" at bounding box center [108, 191] width 132 height 6
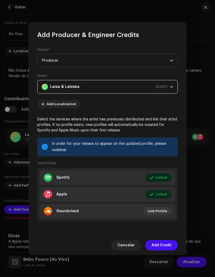
click at [0, 0] on span "Editar" at bounding box center [0, 0] width 0 height 0
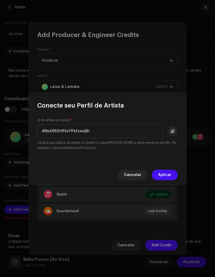
click at [166, 180] on span "Aplicar" at bounding box center [164, 175] width 13 height 11
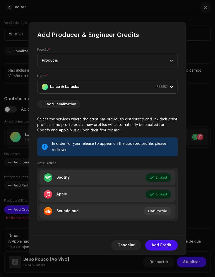
click at [106, 185] on li "Spotify Linked Editar" at bounding box center [108, 177] width 136 height 15
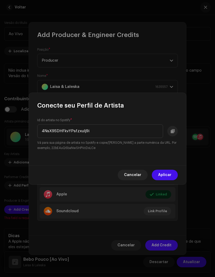
click at [171, 180] on span "Aplicar" at bounding box center [164, 175] width 13 height 11
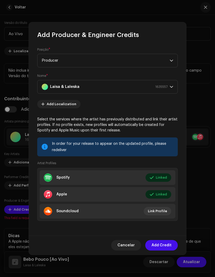
click at [166, 251] on span "Add Credit" at bounding box center [162, 245] width 20 height 11
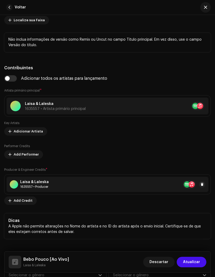
scroll to position [381, 0]
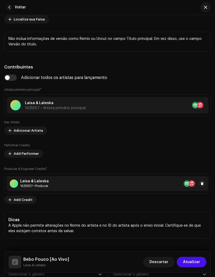
click at [204, 182] on button at bounding box center [202, 184] width 6 height 6
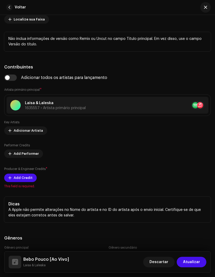
click at [21, 175] on span "Add Credit" at bounding box center [23, 178] width 19 height 11
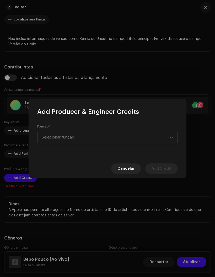
click at [127, 144] on span "Selecionar função" at bounding box center [106, 137] width 128 height 13
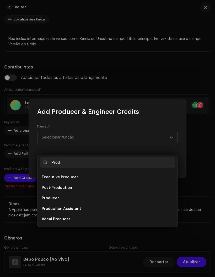
scroll to position [21, 0]
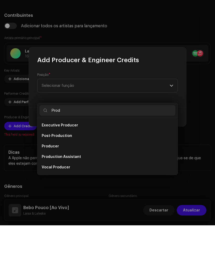
type input "Prod"
click at [49, 196] on span "Producer" at bounding box center [50, 198] width 17 height 5
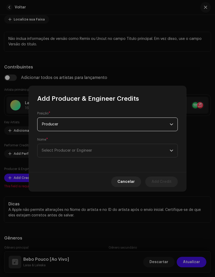
click at [123, 150] on span "Select Producer or Engineer" at bounding box center [106, 150] width 128 height 13
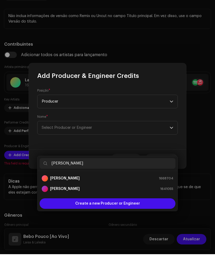
type input "[PERSON_NAME]"
click at [68, 199] on strong "[PERSON_NAME]" at bounding box center [65, 201] width 30 height 5
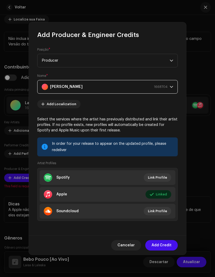
click at [164, 251] on span "Add Credit" at bounding box center [162, 245] width 20 height 11
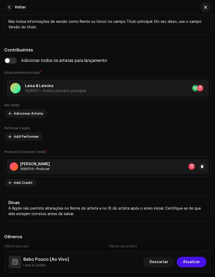
scroll to position [401, 0]
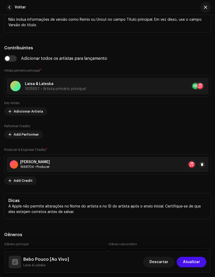
click at [23, 180] on span "Add Credit" at bounding box center [23, 181] width 19 height 11
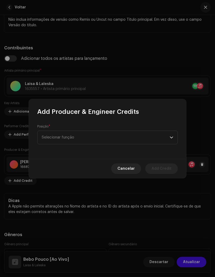
click at [169, 144] on span "Selecionar função" at bounding box center [106, 137] width 128 height 13
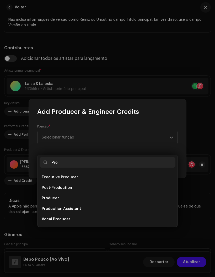
scroll to position [27, 0]
type input "Pro"
click at [133, 131] on div "Posição * Selecionar função" at bounding box center [108, 137] width 158 height 43
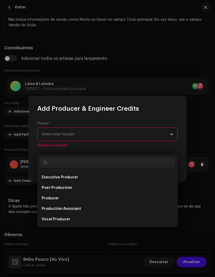
scroll to position [0, 0]
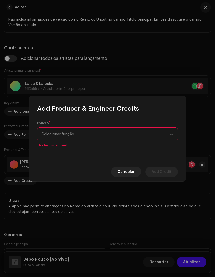
click at [130, 141] on span "Selecionar função" at bounding box center [106, 134] width 128 height 13
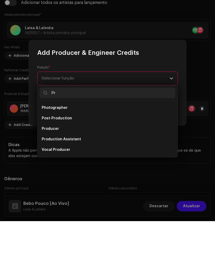
scroll to position [21, 0]
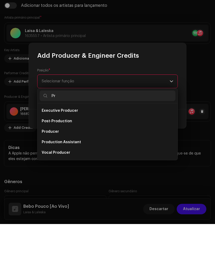
type input "P"
type input "En"
click at [55, 180] on li "Engineer" at bounding box center [108, 185] width 136 height 11
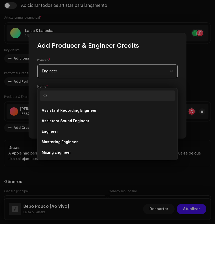
scroll to position [57, 0]
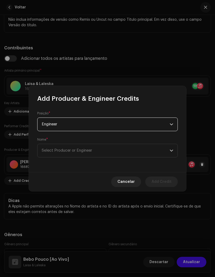
click at [127, 153] on span "Select Producer or Engineer" at bounding box center [106, 150] width 128 height 13
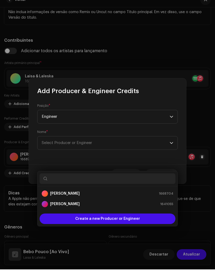
click at [61, 199] on strong "[PERSON_NAME]" at bounding box center [65, 201] width 30 height 5
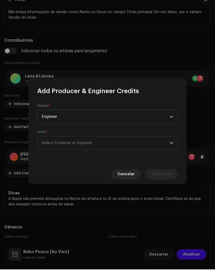
scroll to position [36, 0]
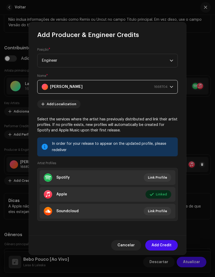
click at [164, 251] on span "Add Credit" at bounding box center [162, 245] width 20 height 11
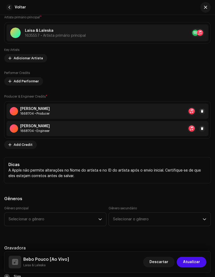
scroll to position [456, 0]
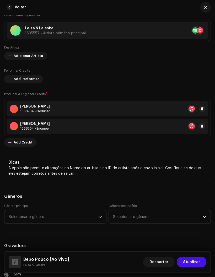
click at [98, 216] on span "Selecionar o gênero" at bounding box center [54, 217] width 90 height 13
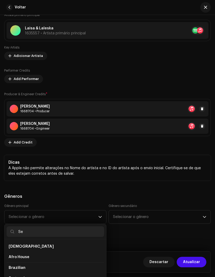
type input "Set"
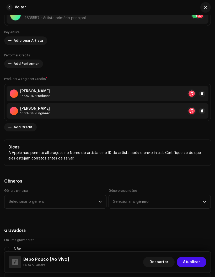
scroll to position [488, 0]
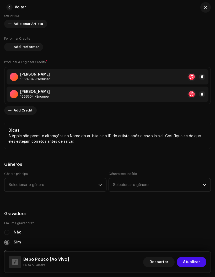
click at [98, 187] on span "Selecionar o gênero" at bounding box center [54, 185] width 90 height 13
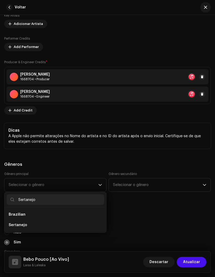
type input "Sertanejo"
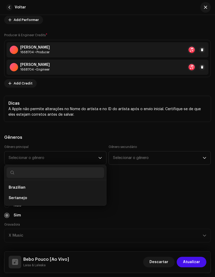
scroll to position [516, 0]
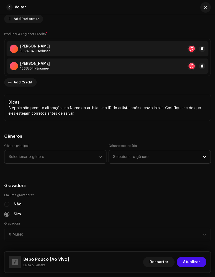
click at [97, 156] on span "Selecionar o gênero" at bounding box center [54, 157] width 90 height 13
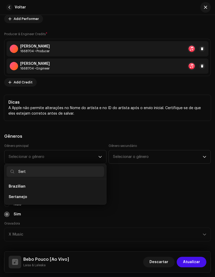
type input "Serta"
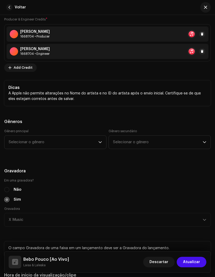
scroll to position [531, 0]
click at [66, 147] on span "Selecionar o gênero" at bounding box center [54, 142] width 90 height 13
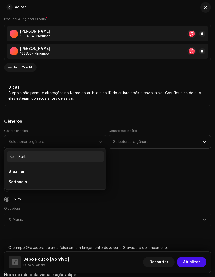
type input "Sert"
click at [31, 183] on li "Sertanejo" at bounding box center [56, 182] width 98 height 11
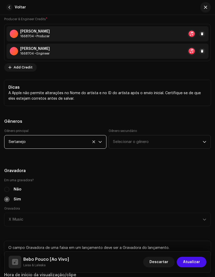
click at [162, 147] on span "Selecionar o gênero" at bounding box center [158, 142] width 90 height 13
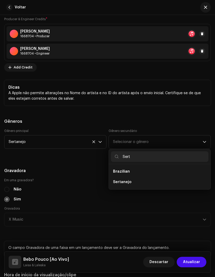
type input "Sert"
click at [131, 184] on li "Sertanejo" at bounding box center [160, 182] width 98 height 11
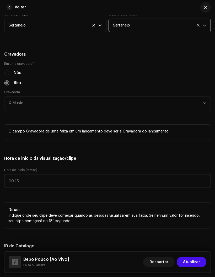
scroll to position [650, 0]
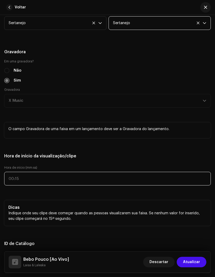
click at [158, 184] on input "text" at bounding box center [107, 179] width 207 height 14
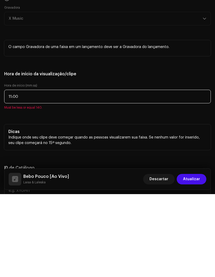
scroll to position [649, 0]
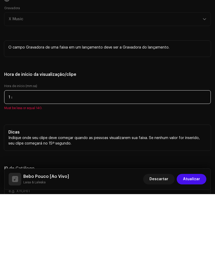
type input ":"
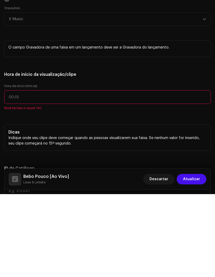
click at [89, 167] on label "Hora de início (mm:ss)" at bounding box center [107, 169] width 207 height 4
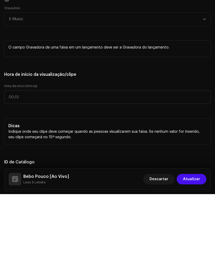
scroll to position [36, 0]
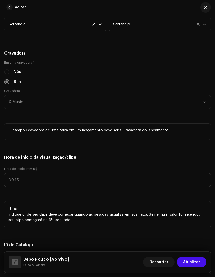
click at [94, 96] on div "Gravadora X Music" at bounding box center [107, 99] width 207 height 20
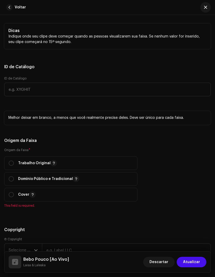
scroll to position [828, 0]
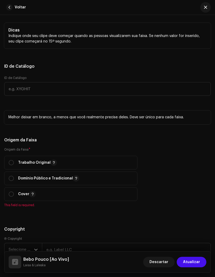
click at [9, 162] on span "Trabalho Original" at bounding box center [71, 162] width 125 height 13
radio input "true"
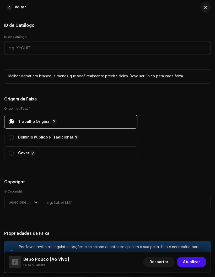
scroll to position [876, 0]
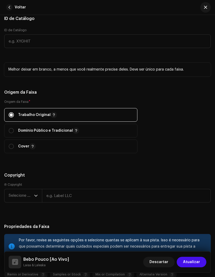
click at [34, 197] on span "Selecione o ano" at bounding box center [21, 195] width 25 height 13
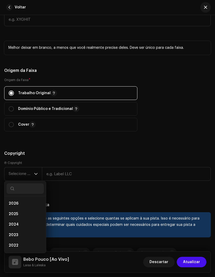
scroll to position [908, 0]
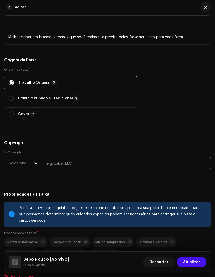
click at [82, 170] on input "text" at bounding box center [126, 164] width 169 height 14
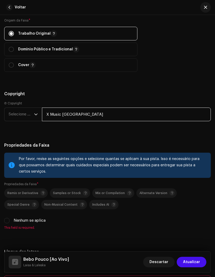
scroll to position [967, 0]
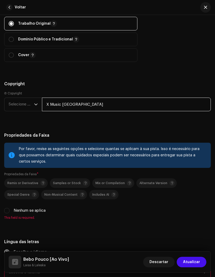
type input "X Music [GEOGRAPHIC_DATA]"
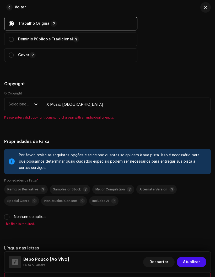
click at [37, 106] on icon "dropdown trigger" at bounding box center [35, 105] width 3 height 2
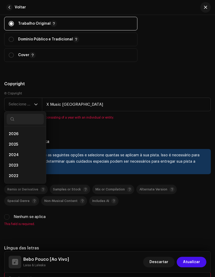
click at [16, 145] on span "2025" at bounding box center [13, 144] width 9 height 5
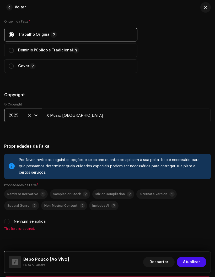
scroll to position [964, 0]
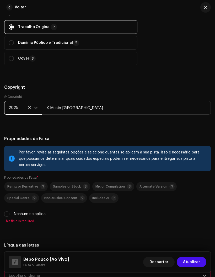
click at [9, 217] on input "Nenhum se aplica" at bounding box center [6, 214] width 5 height 5
checkbox input "true"
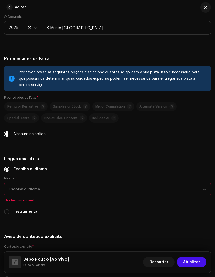
scroll to position [1045, 0]
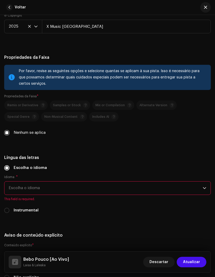
click at [87, 195] on span "Escolha o idioma" at bounding box center [106, 188] width 194 height 13
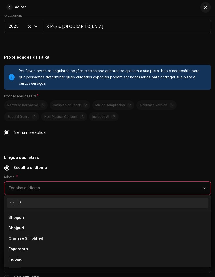
scroll to position [2, 0]
type input "Po"
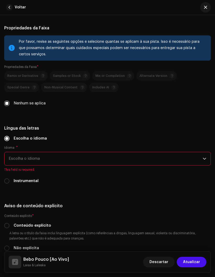
scroll to position [1079, 0]
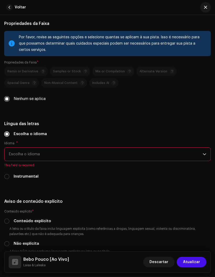
click at [47, 161] on span "Escolha o idioma" at bounding box center [106, 154] width 194 height 13
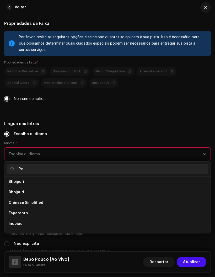
scroll to position [0, 0]
type input "Port"
click at [34, 187] on li "Portuguese" at bounding box center [108, 184] width 202 height 11
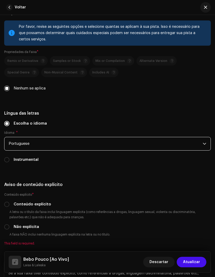
scroll to position [1090, 0]
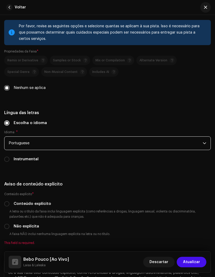
click at [10, 228] on div "Não explícita" at bounding box center [107, 227] width 207 height 6
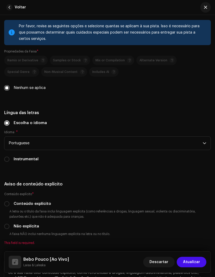
click at [8, 229] on input "Não explícita" at bounding box center [6, 226] width 5 height 5
radio input "true"
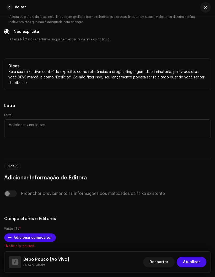
scroll to position [1265, 0]
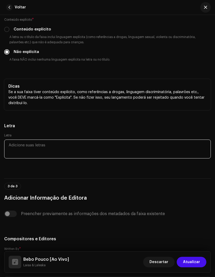
click at [101, 153] on textarea at bounding box center [107, 149] width 207 height 19
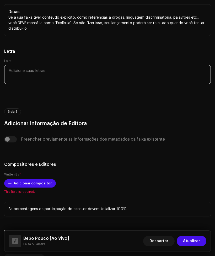
scroll to position [57, 0]
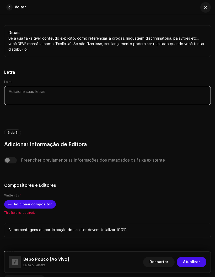
click at [25, 97] on textarea at bounding box center [107, 95] width 207 height 19
paste textarea "NA PRIMEIRA DOSE BEBI A PINGA, BEIJEI A MOÇA, BOTEI O COPO NA MESA SEGUNDA DOSE…"
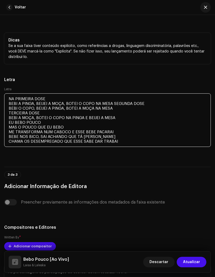
scroll to position [1311, 0]
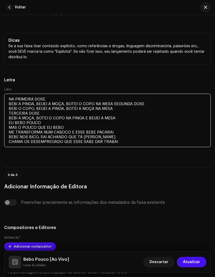
click at [12, 106] on textarea "NA PRIMEIRA DOSE BEBI A PINGA, BEIJEI A MOÇA, BOTEI O COPO NA MESA SEGUNDA DOSE…" at bounding box center [107, 121] width 207 height 54
click at [14, 102] on textarea "NA PRIMEIRA DOSE BEBI A PINGA, BEIJEI A MOÇA, BOTEI O COPO NA MESA SEGUNDA DOSE…" at bounding box center [107, 121] width 207 height 54
click at [65, 109] on textarea "NA PRIMEIRA DOSE BEBI A PINGA, BEIJEI A MOÇA, BOTEI O COPO NA MESA SEGUNDA DOSE…" at bounding box center [107, 121] width 207 height 54
click at [131, 147] on textarea "NA PRIMEIRA DOSE BEBI A PINGA, BEIJEI A MOÇA, BOTEI O COPO NA MESA SEGUNDA DOSE…" at bounding box center [107, 121] width 207 height 54
click at [12, 100] on textarea "NA PRIMEIRA DOSE BEBI A PINGA, BEIJEI A MOÇA, BOTEI O COPO NA MESA SEGUNDA DOSE…" at bounding box center [107, 121] width 207 height 54
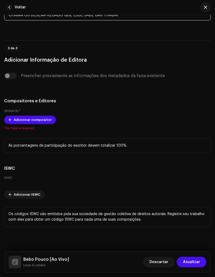
scroll to position [1406, 0]
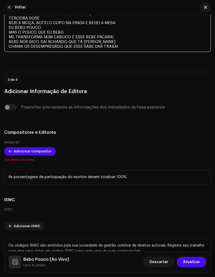
type textarea "NA PRIMEIRA DOSE BEBI A PINGA, BEIJEI A MOÇA, BOTEI O COPO NA MESA SEGUNDA DOSE…"
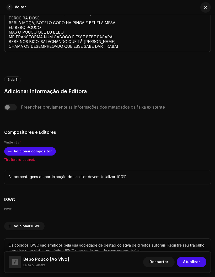
click at [9, 117] on div "Preencher previamente as informações dos metadados da faixa existente" at bounding box center [107, 110] width 207 height 13
click at [17, 117] on div "Preencher previamente as informações dos metadados da faixa existente" at bounding box center [107, 110] width 207 height 13
click at [26, 117] on div "Preencher previamente as informações dos metadados da faixa existente" at bounding box center [107, 110] width 207 height 13
click at [23, 117] on div "Preencher previamente as informações dos metadados da faixa existente" at bounding box center [107, 110] width 207 height 13
click at [18, 117] on div "Preencher previamente as informações dos metadados da faixa existente" at bounding box center [107, 110] width 207 height 13
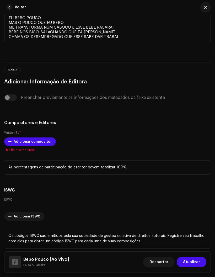
scroll to position [1417, 0]
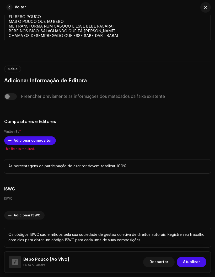
click at [9, 96] on div "Preencher previamente as informações dos metadados da faixa existente" at bounding box center [107, 97] width 207 height 17
click at [8, 100] on div "Preencher previamente as informações dos metadados da faixa existente" at bounding box center [107, 97] width 207 height 6
click at [7, 94] on div "Preencher previamente as informações dos metadados da faixa existente" at bounding box center [107, 97] width 207 height 17
click at [9, 95] on div "Preencher previamente as informações dos metadados da faixa existente" at bounding box center [107, 97] width 207 height 17
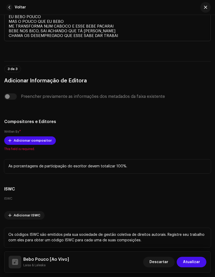
click at [190, 268] on span "Atualizar" at bounding box center [191, 262] width 17 height 11
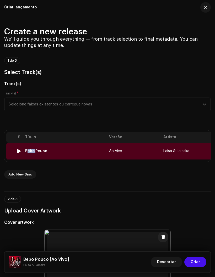
click at [12, 152] on div at bounding box center [10, 151] width 4 height 4
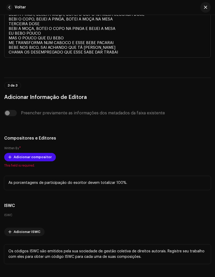
scroll to position [1405, 0]
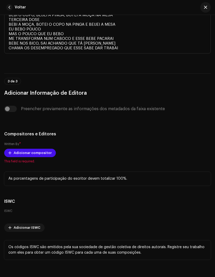
click at [14, 154] on span "Adicionar compositor" at bounding box center [33, 153] width 38 height 11
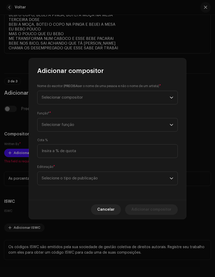
click at [48, 100] on span "Selecionar compositor" at bounding box center [62, 98] width 41 height 4
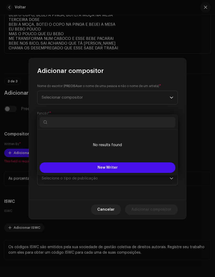
click at [52, 147] on li "No results found" at bounding box center [108, 145] width 136 height 26
click at [53, 185] on span "Selecione o tipo de publicação" at bounding box center [106, 178] width 128 height 13
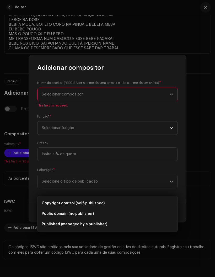
click at [51, 101] on span "Selecionar compositor" at bounding box center [106, 94] width 128 height 13
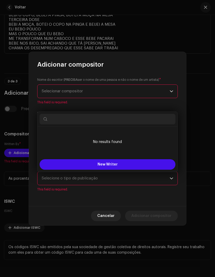
click at [63, 120] on input "text" at bounding box center [108, 119] width 136 height 11
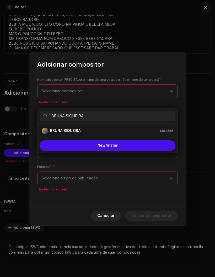
type input "BRUNA SIQUEIRA"
click at [61, 130] on strong "BRUNA SIQUEIRA" at bounding box center [65, 130] width 31 height 5
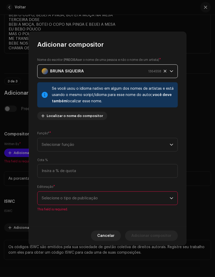
scroll to position [36, 0]
click at [68, 152] on span "Selecionar função" at bounding box center [106, 144] width 128 height 13
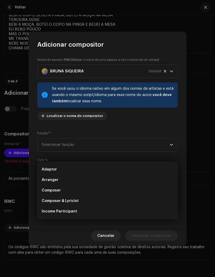
click at [45, 192] on span "Composer" at bounding box center [51, 190] width 19 height 5
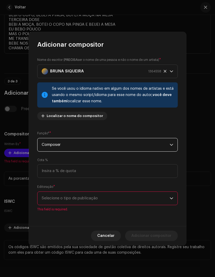
scroll to position [57, 0]
click at [51, 201] on span "Selecione o tipo de publicação" at bounding box center [106, 198] width 128 height 13
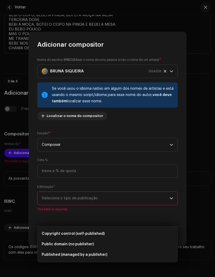
click at [33, 171] on div "Nome do escritor ( PRECISA ser o nome de uma pessoa e não o nome de um artista)…" at bounding box center [108, 138] width 158 height 178
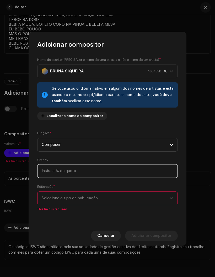
click at [46, 170] on input at bounding box center [107, 171] width 141 height 14
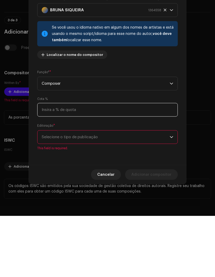
click at [47, 164] on input at bounding box center [107, 171] width 141 height 14
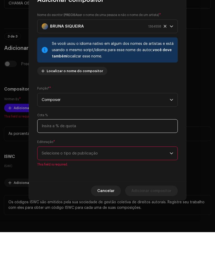
click at [44, 164] on input at bounding box center [107, 171] width 141 height 14
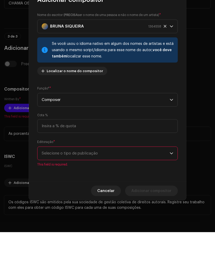
click at [29, 142] on div "Nome do escritor ( PRECISA ser o nome de uma pessoa e não o nome de um artista)…" at bounding box center [108, 138] width 158 height 178
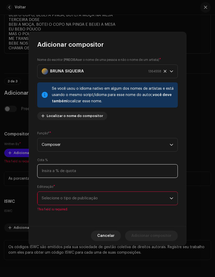
click at [53, 169] on input at bounding box center [107, 171] width 141 height 14
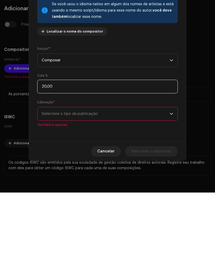
type input "2,00"
type input "20,00"
click at [58, 164] on input "20,00" at bounding box center [107, 171] width 141 height 14
click at [61, 164] on input "20,00" at bounding box center [107, 171] width 141 height 14
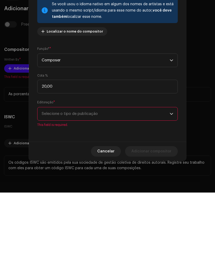
click at [50, 192] on span "Selecione o tipo de publicação" at bounding box center [106, 198] width 128 height 13
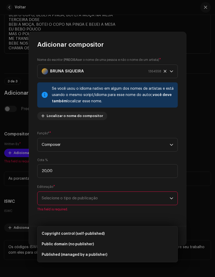
click at [48, 231] on span "Copyright control (self-published)" at bounding box center [73, 233] width 63 height 5
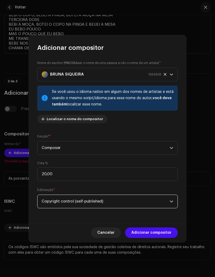
click at [57, 203] on span "Copyright control (self-published)" at bounding box center [106, 201] width 128 height 13
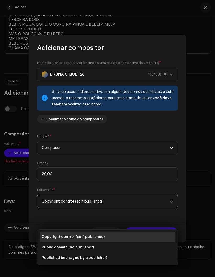
click at [46, 232] on li "Copyright control (self-published)" at bounding box center [108, 237] width 136 height 11
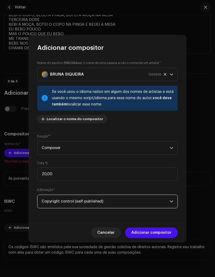
click at [147, 237] on span "Adicionar compositor" at bounding box center [152, 233] width 40 height 11
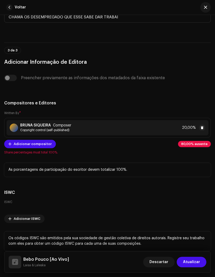
scroll to position [1438, 0]
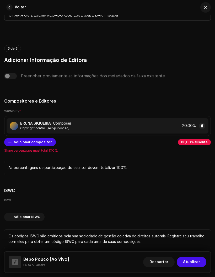
click at [16, 147] on span "Adicionar compositor" at bounding box center [33, 142] width 38 height 11
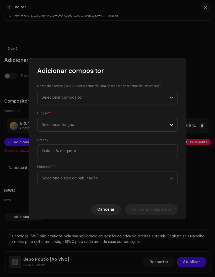
click at [47, 94] on span "Selecionar compositor" at bounding box center [106, 97] width 128 height 13
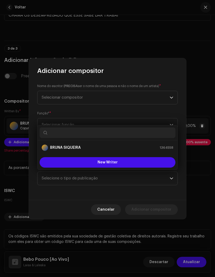
click at [49, 94] on span "Selecionar compositor" at bounding box center [106, 97] width 128 height 13
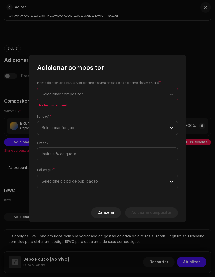
click at [46, 92] on span "Selecionar compositor" at bounding box center [106, 94] width 128 height 13
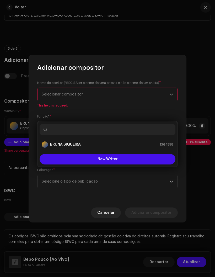
click at [56, 125] on input "text" at bounding box center [108, 130] width 136 height 11
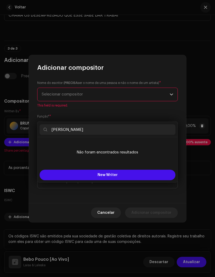
click at [58, 125] on input "[PERSON_NAME]" at bounding box center [108, 130] width 136 height 11
click at [81, 125] on input "[PERSON_NAME]" at bounding box center [108, 130] width 136 height 11
click at [49, 139] on li "Não foram encontrados resultados" at bounding box center [108, 152] width 136 height 26
click at [70, 125] on input "[PERSON_NAME]" at bounding box center [108, 130] width 136 height 11
click at [87, 125] on input "[PERSON_NAME]" at bounding box center [108, 130] width 136 height 11
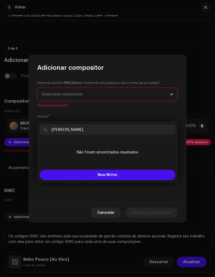
type input "[PERSON_NAME]"
click at [82, 170] on button "New Writer" at bounding box center [108, 175] width 136 height 11
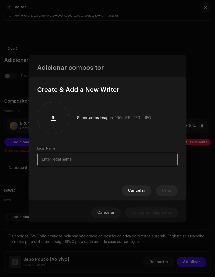
click at [52, 163] on input "text" at bounding box center [107, 160] width 141 height 14
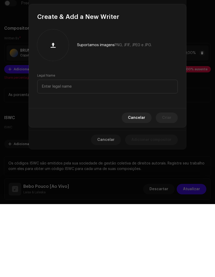
click at [138, 186] on span "Cancelar" at bounding box center [136, 191] width 17 height 11
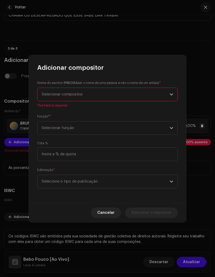
click at [54, 89] on span "Selecionar compositor" at bounding box center [106, 94] width 128 height 13
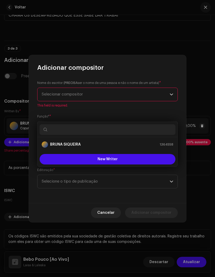
click at [60, 125] on input "text" at bounding box center [108, 130] width 136 height 11
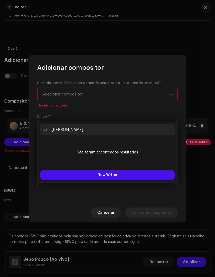
type input "[PERSON_NAME]"
click at [79, 170] on button "New Writer" at bounding box center [108, 175] width 136 height 11
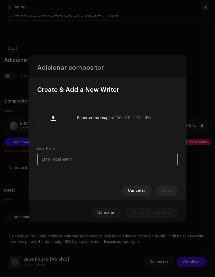
click at [50, 163] on input "text" at bounding box center [107, 160] width 141 height 14
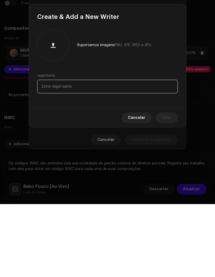
click at [44, 153] on input "text" at bounding box center [107, 160] width 141 height 14
paste input "[PERSON_NAME]("
type input "[PERSON_NAME]"
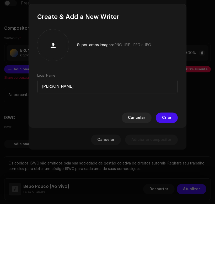
click at [167, 186] on span "Criar" at bounding box center [166, 191] width 9 height 11
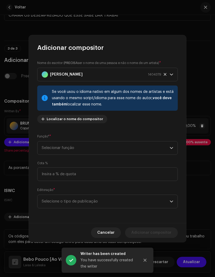
click at [48, 148] on span "Selecionar função" at bounding box center [106, 148] width 128 height 13
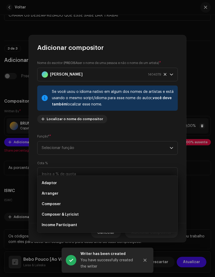
click at [46, 202] on span "Composer" at bounding box center [51, 204] width 19 height 5
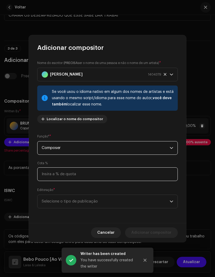
click at [48, 177] on input at bounding box center [107, 175] width 141 height 14
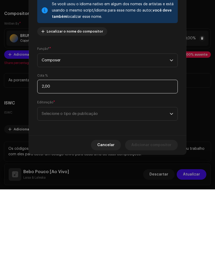
type input "20,00"
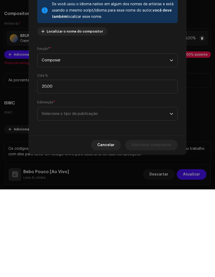
click at [49, 195] on span "Selecione o tipo de publicação" at bounding box center [106, 201] width 128 height 13
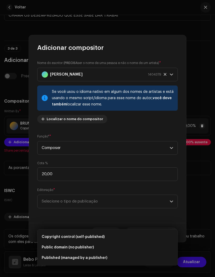
click at [53, 235] on span "Copyright control (self-published)" at bounding box center [73, 237] width 63 height 5
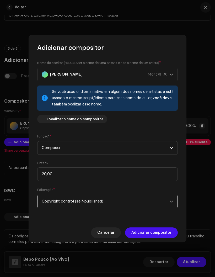
click at [146, 238] on span "Adicionar compositor" at bounding box center [152, 233] width 40 height 11
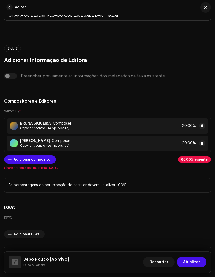
click at [17, 162] on span "Adicionar compositor" at bounding box center [33, 159] width 38 height 11
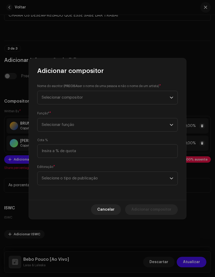
click at [50, 97] on span "Selecionar compositor" at bounding box center [62, 98] width 41 height 4
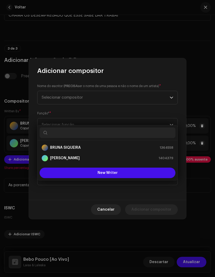
click at [80, 168] on button "New Writer" at bounding box center [108, 173] width 136 height 11
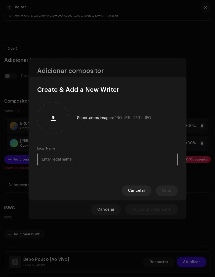
click at [42, 161] on input "text" at bounding box center [107, 160] width 141 height 14
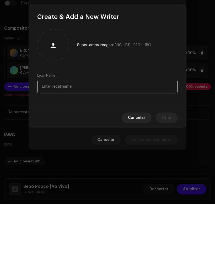
click at [46, 153] on input "text" at bounding box center [107, 160] width 141 height 14
paste input "[PERSON_NAME]("
type input "[PERSON_NAME]("
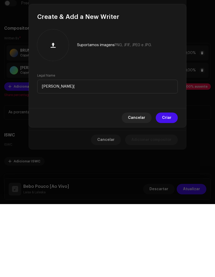
click at [168, 186] on span "Criar" at bounding box center [166, 191] width 9 height 11
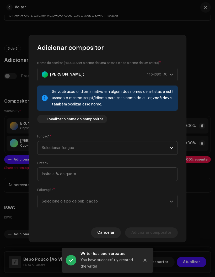
click at [53, 149] on span "Selecionar função" at bounding box center [106, 148] width 128 height 13
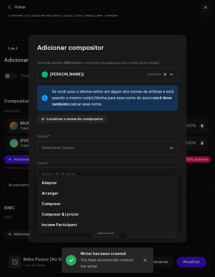
click at [46, 202] on span "Composer" at bounding box center [51, 204] width 19 height 5
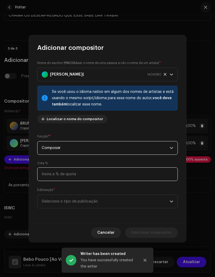
click at [46, 177] on input at bounding box center [107, 175] width 141 height 14
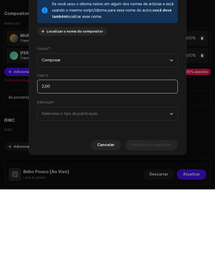
type input "20,00"
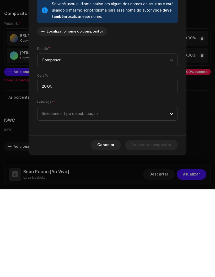
click at [48, 195] on span "Selecione o tipo de publicação" at bounding box center [106, 201] width 128 height 13
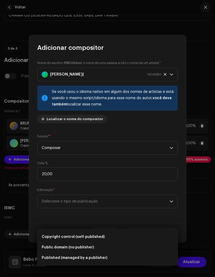
click at [50, 235] on span "Copyright control (self-published)" at bounding box center [73, 237] width 63 height 5
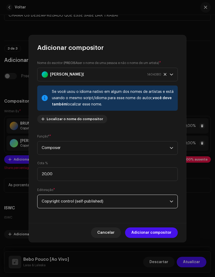
click at [143, 235] on span "Adicionar compositor" at bounding box center [152, 233] width 40 height 11
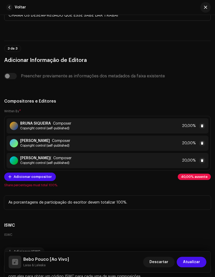
click at [20, 182] on span "Adicionar compositor" at bounding box center [33, 177] width 38 height 11
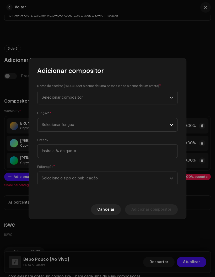
click at [49, 99] on span "Selecionar compositor" at bounding box center [62, 98] width 41 height 4
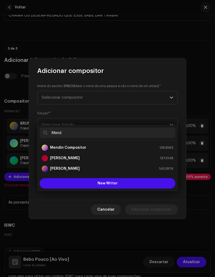
type input "Mend"
click at [57, 145] on strong "Mendin Compositor" at bounding box center [68, 147] width 36 height 5
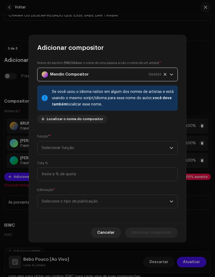
click at [48, 149] on span "Selecionar função" at bounding box center [106, 148] width 128 height 13
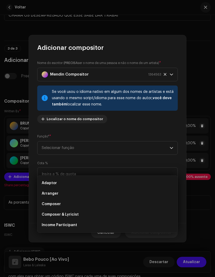
click at [47, 202] on span "Composer" at bounding box center [51, 204] width 19 height 5
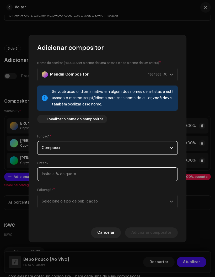
click at [48, 177] on input at bounding box center [107, 175] width 141 height 14
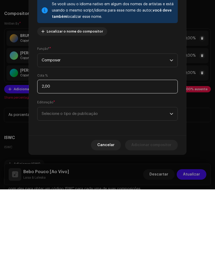
type input "20,00"
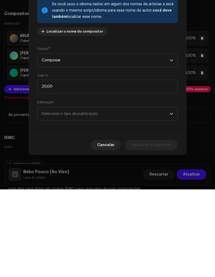
click at [46, 195] on span "Selecione o tipo de publicação" at bounding box center [106, 201] width 128 height 13
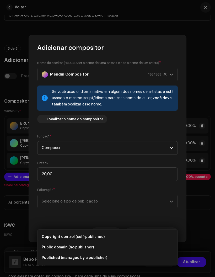
click at [50, 235] on span "Copyright control (self-published)" at bounding box center [73, 237] width 63 height 5
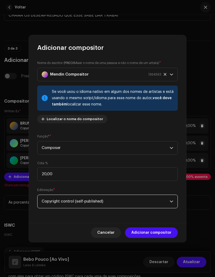
click at [145, 238] on span "Adicionar compositor" at bounding box center [152, 233] width 40 height 11
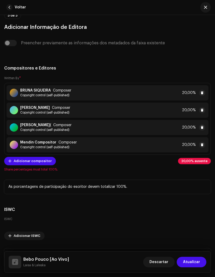
scroll to position [1470, 0]
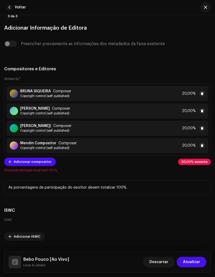
click at [21, 166] on span "Adicionar compositor" at bounding box center [33, 162] width 38 height 11
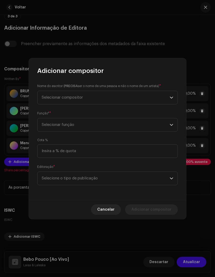
click at [52, 95] on span "Selecionar compositor" at bounding box center [106, 97] width 128 height 13
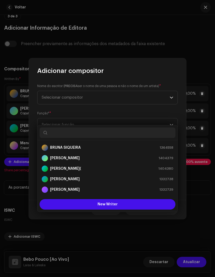
type input "F"
click at [51, 97] on span "Selecionar compositor" at bounding box center [62, 98] width 41 height 4
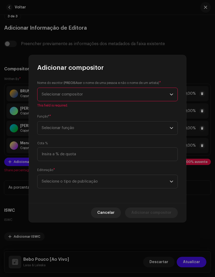
click at [54, 97] on span "Selecionar compositor" at bounding box center [106, 94] width 128 height 13
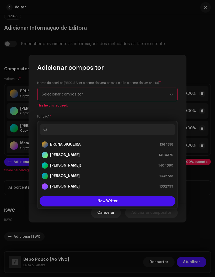
click at [58, 125] on input "text" at bounding box center [108, 130] width 136 height 11
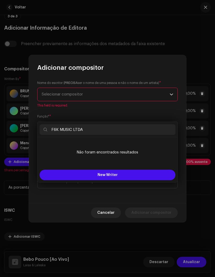
type input "F6K MUSIC LTDA"
click at [75, 170] on button "New Writer" at bounding box center [108, 175] width 136 height 11
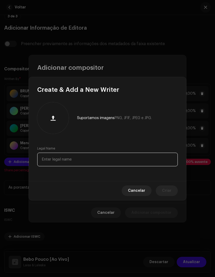
click at [49, 165] on input "text" at bounding box center [107, 160] width 141 height 14
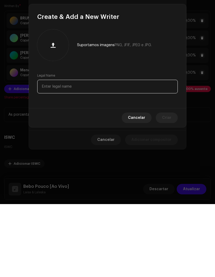
click at [46, 153] on input "text" at bounding box center [107, 160] width 141 height 14
paste input "F6K MUSIC LTDA"
type input "F6K MUSIC LTDA"
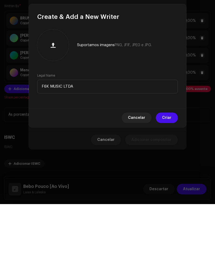
click at [167, 186] on span "Criar" at bounding box center [166, 191] width 9 height 11
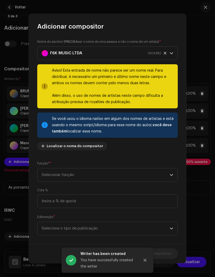
click at [167, 52] on span "F6K MUSIC LTDA 1404382" at bounding box center [106, 53] width 128 height 13
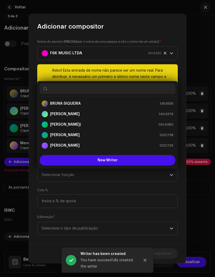
scroll to position [376, 0]
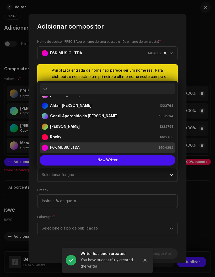
click at [110, 22] on div "Adicionar compositor" at bounding box center [108, 22] width 158 height 17
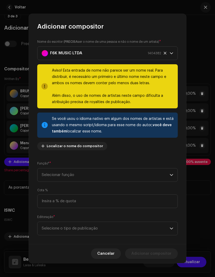
click at [164, 53] on icon at bounding box center [165, 52] width 3 height 3
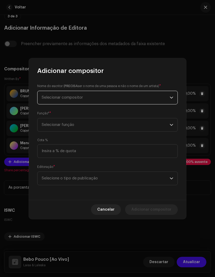
click at [106, 210] on span "Cancelar" at bounding box center [105, 210] width 17 height 11
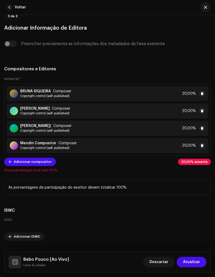
click at [16, 165] on span "Adicionar compositor" at bounding box center [33, 162] width 38 height 11
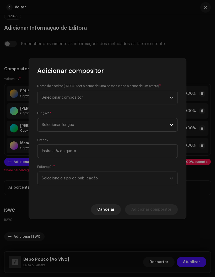
click at [50, 96] on span "Selecionar compositor" at bounding box center [62, 98] width 41 height 4
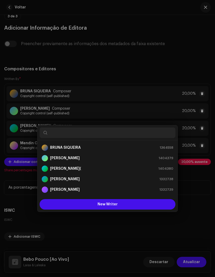
click at [90, 37] on div "Adicionar compositor Nome do escritor ( PRECISA ser o nome de uma pessoa e não …" at bounding box center [107, 138] width 215 height 277
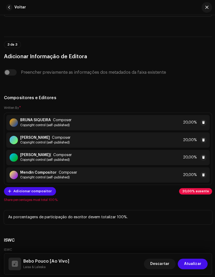
scroll to position [1440, 0]
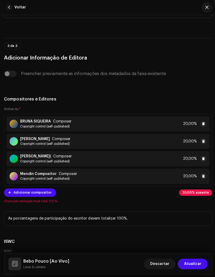
click at [16, 195] on span "Adicionar compositor" at bounding box center [33, 191] width 38 height 11
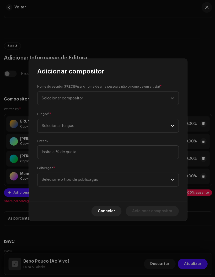
click at [47, 100] on span "Selecionar compositor" at bounding box center [62, 98] width 41 height 4
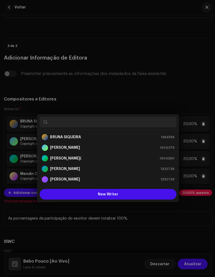
click at [29, 50] on div "Adicionar compositor Nome do escritor ( PRECISA ser o nome de uma pessoa e não …" at bounding box center [107, 138] width 215 height 277
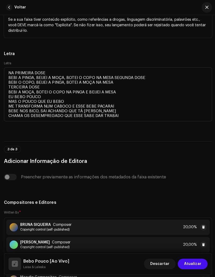
scroll to position [1337, 0]
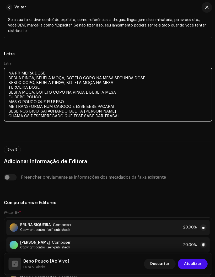
click at [117, 76] on textarea "NA PRIMEIRA DOSE BEBI A PINGA, BEIJEI A MOÇA, BOTEI O COPO NA MESA SEGUNDA DOSE…" at bounding box center [107, 94] width 207 height 54
click at [120, 81] on textarea "NA PRIMEIRA DOSE BEBI A PINGA, BEIJEI A MOÇA, BOTEI O COPO NA MESA SEGUNDA DOSE…" at bounding box center [107, 94] width 207 height 54
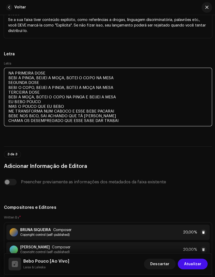
click at [8, 90] on textarea "NA PRIMEIRA DOSE BEBI A PINGA, BEIJEI A MOÇA, BOTEI O COPO NA MESA SEGUNDA DOSE…" at bounding box center [107, 96] width 207 height 58
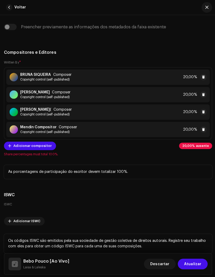
scroll to position [1486, 0]
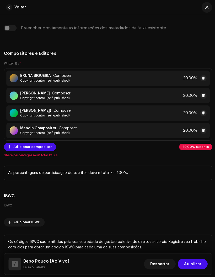
type textarea "NA PRIMEIRA DOSE BEBI A PINGA, BEIJEI A MOÇA, BOTEI O COPO NA MESA SEGUNDA DOSE…"
click at [55, 80] on div "Compositores e Editores Written By * [PERSON_NAME] Composer Copyright control (…" at bounding box center [107, 114] width 207 height 129
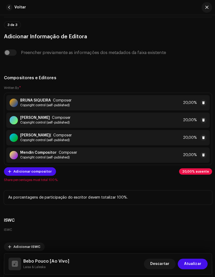
click at [101, 106] on div "BRUNA SIQUEIRA Composer Copyright control (self-published) 20,00%" at bounding box center [108, 102] width 202 height 15
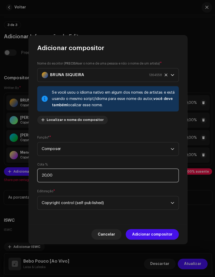
click at [60, 181] on input "20,00" at bounding box center [107, 175] width 141 height 14
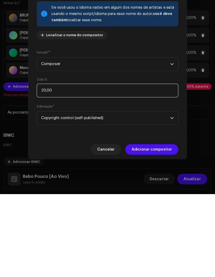
type input "2,00"
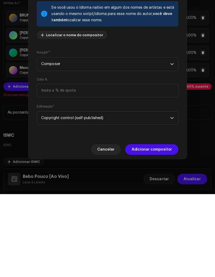
click at [137, 228] on span "Adicionar compositor" at bounding box center [152, 233] width 40 height 11
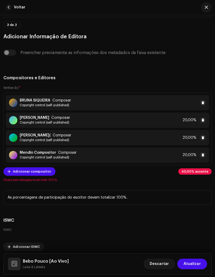
click at [40, 119] on strong "[PERSON_NAME]" at bounding box center [35, 117] width 30 height 4
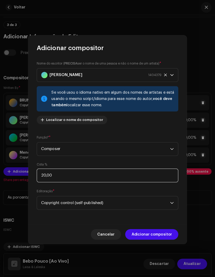
click at [72, 181] on input "20,00" at bounding box center [107, 175] width 141 height 14
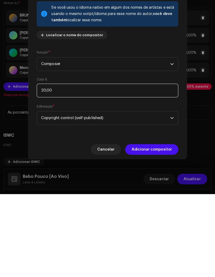
type input "2,00"
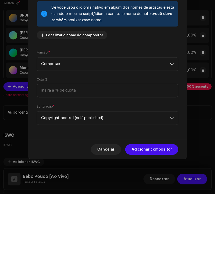
click at [138, 228] on span "Adicionar compositor" at bounding box center [152, 233] width 40 height 11
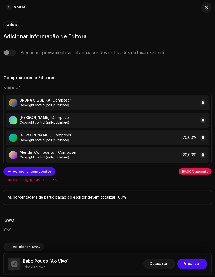
click at [135, 142] on div "[PERSON_NAME]( Composer Copyright control (self-published) 20,00%" at bounding box center [108, 136] width 202 height 15
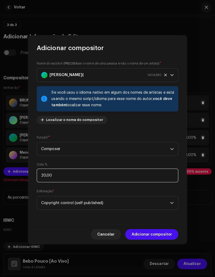
click at [91, 181] on input "20,00" at bounding box center [107, 175] width 141 height 14
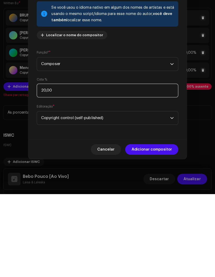
type input "2,00"
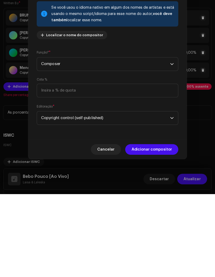
click at [140, 228] on span "Adicionar compositor" at bounding box center [152, 233] width 40 height 11
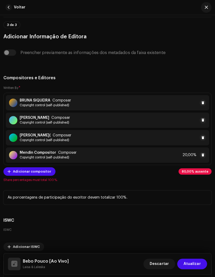
click at [76, 159] on div "Mendin Compositor Composer Copyright control (self-published) 20,00%" at bounding box center [108, 154] width 202 height 15
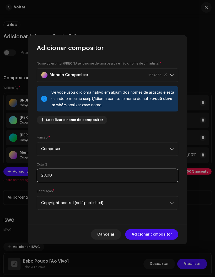
click at [92, 181] on input "20,00" at bounding box center [107, 175] width 141 height 14
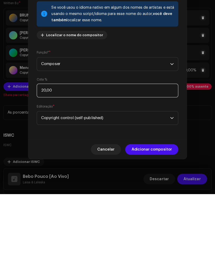
type input "2,00"
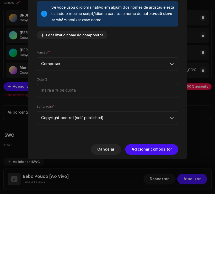
click at [138, 228] on span "Adicionar compositor" at bounding box center [152, 233] width 40 height 11
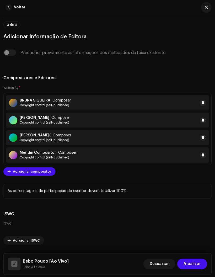
click at [189, 268] on span "Atualizar" at bounding box center [191, 262] width 17 height 11
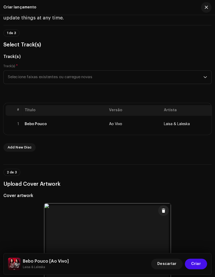
scroll to position [51, 0]
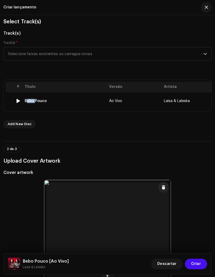
click at [46, 99] on div "Bebo Pouco" at bounding box center [65, 100] width 80 height 4
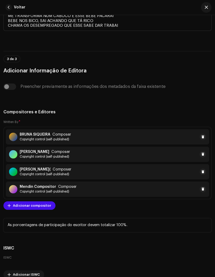
scroll to position [1429, 0]
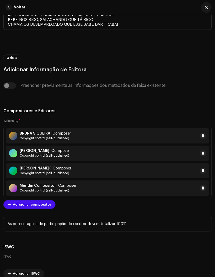
click at [50, 138] on div "BRUNA SIQUEIRA Composer Copyright control (self-published)" at bounding box center [45, 135] width 51 height 9
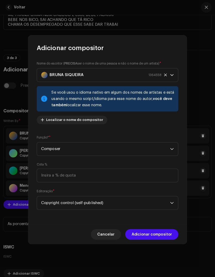
click at [47, 155] on span "Composer" at bounding box center [106, 148] width 128 height 13
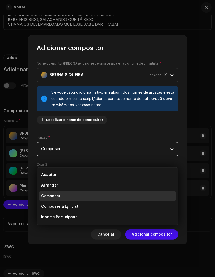
click at [48, 204] on span "Composer & Lyricist" at bounding box center [60, 205] width 37 height 5
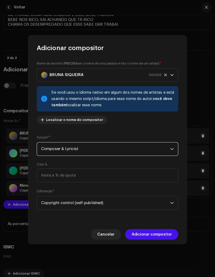
click at [144, 238] on span "Adicionar compositor" at bounding box center [152, 233] width 40 height 11
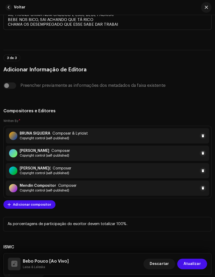
click at [197, 268] on span "Atualizar" at bounding box center [191, 262] width 17 height 11
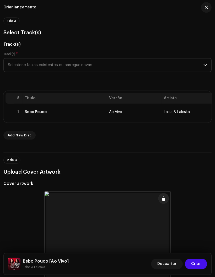
scroll to position [40, 0]
click at [10, 110] on div at bounding box center [10, 111] width 4 height 4
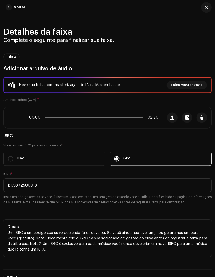
scroll to position [0, 0]
click at [73, 138] on div "ISRC Você tem um ISRC para esta gravação? * Não Sim ISRC * BK5872500018 Insira …" at bounding box center [107, 193] width 207 height 123
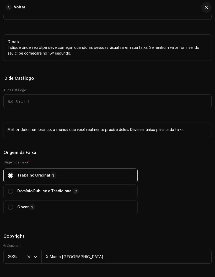
scroll to position [817, 0]
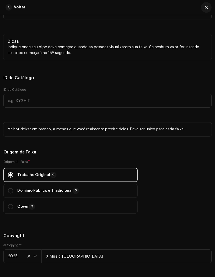
click at [11, 192] on input "radio" at bounding box center [11, 189] width 5 height 5
radio input "true"
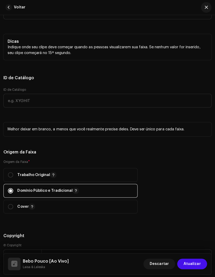
click at [10, 175] on input "radio" at bounding box center [11, 173] width 5 height 5
radio input "true"
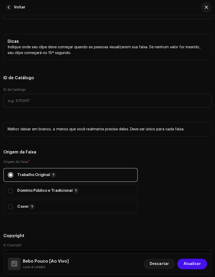
click at [190, 268] on span "Atualizar" at bounding box center [191, 262] width 17 height 11
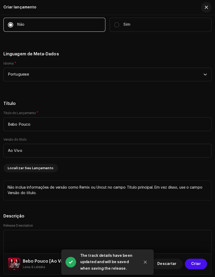
click at [194, 268] on span "Criar" at bounding box center [195, 262] width 9 height 11
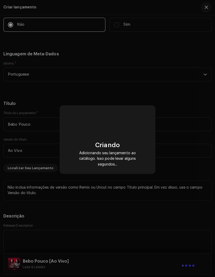
scroll to position [608, 0]
